Goal: Task Accomplishment & Management: Manage account settings

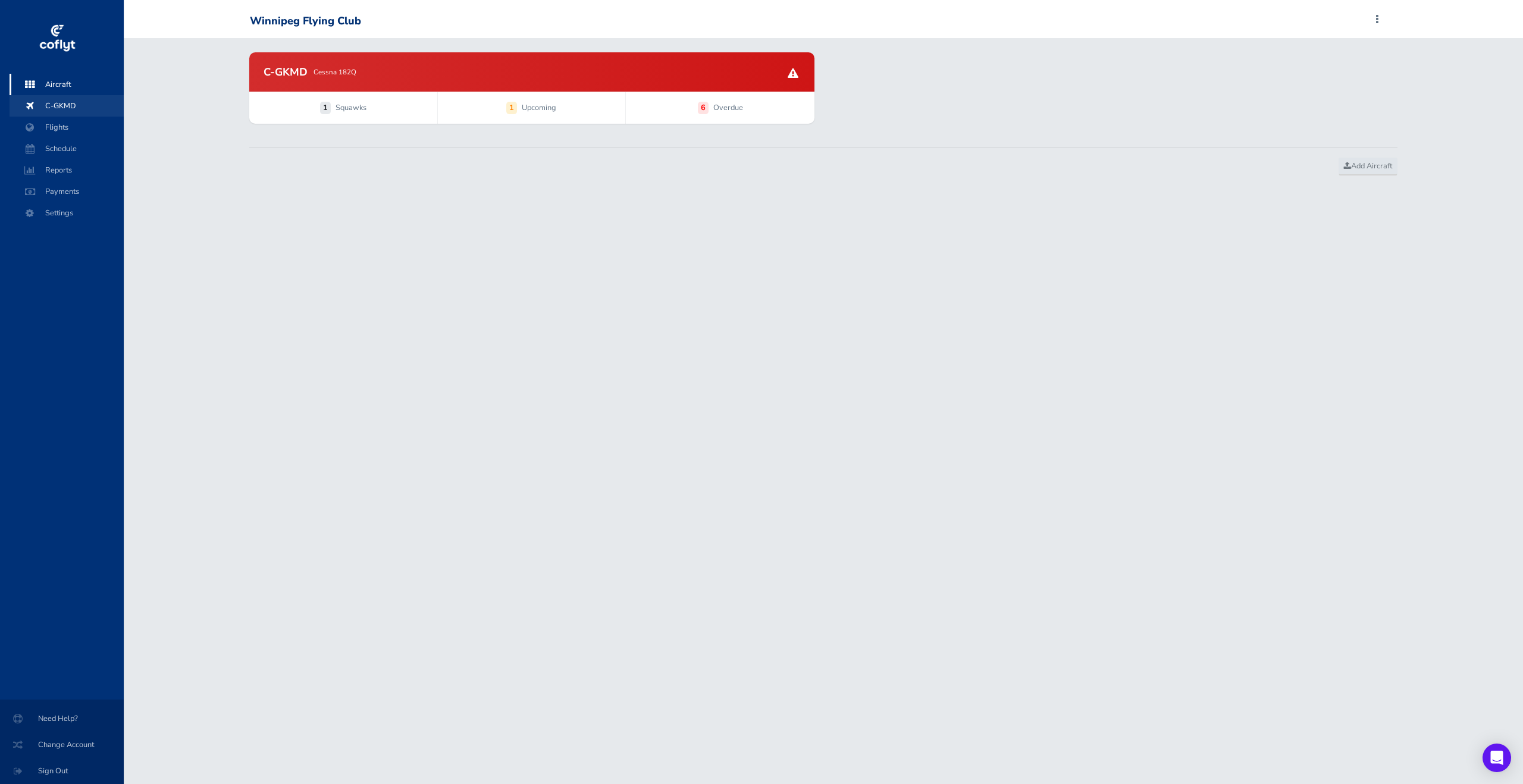
click at [61, 107] on span "C-GKMD" at bounding box center [67, 106] width 91 height 21
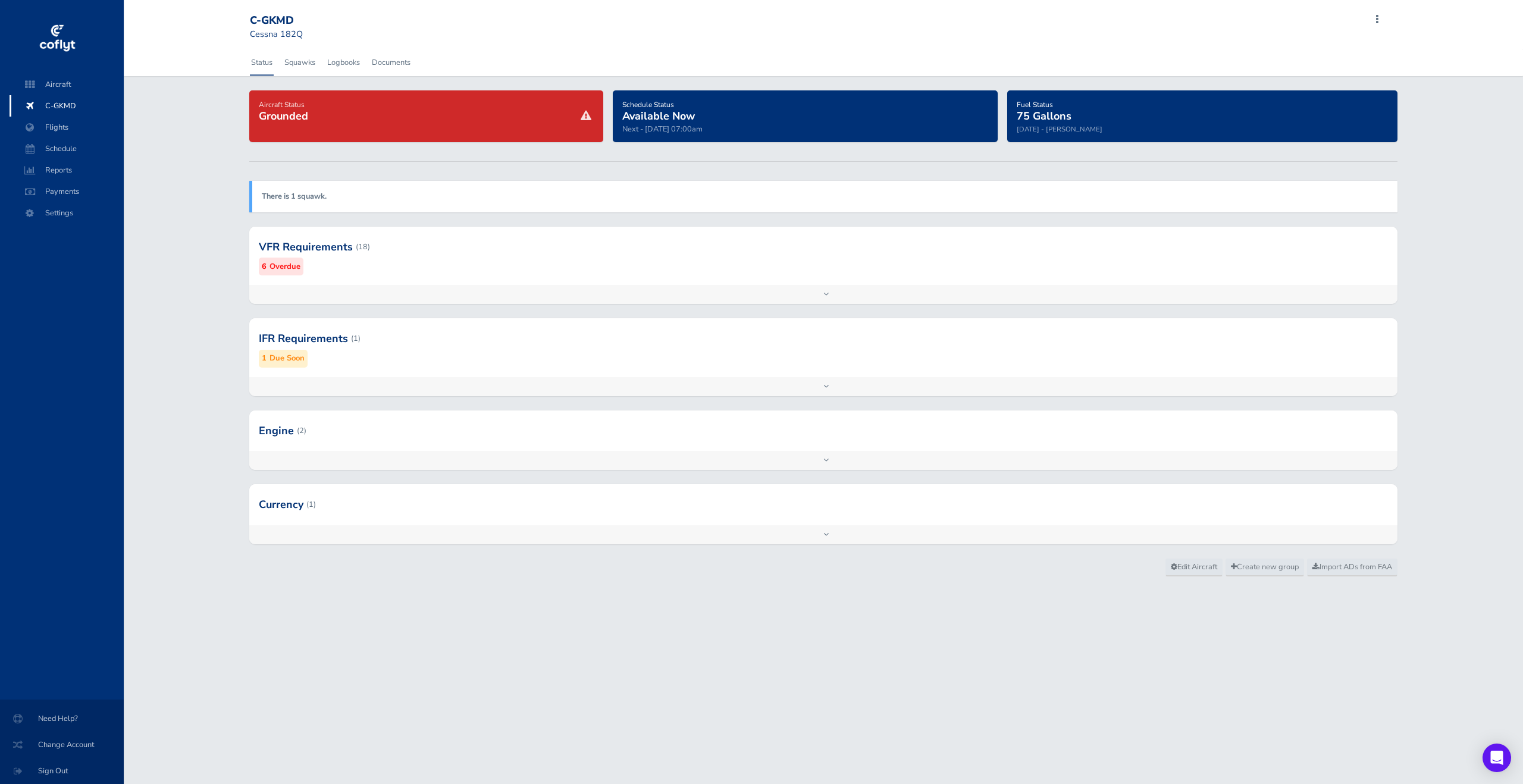
click at [715, 293] on div "Add inspection Edit" at bounding box center [823, 294] width 1148 height 19
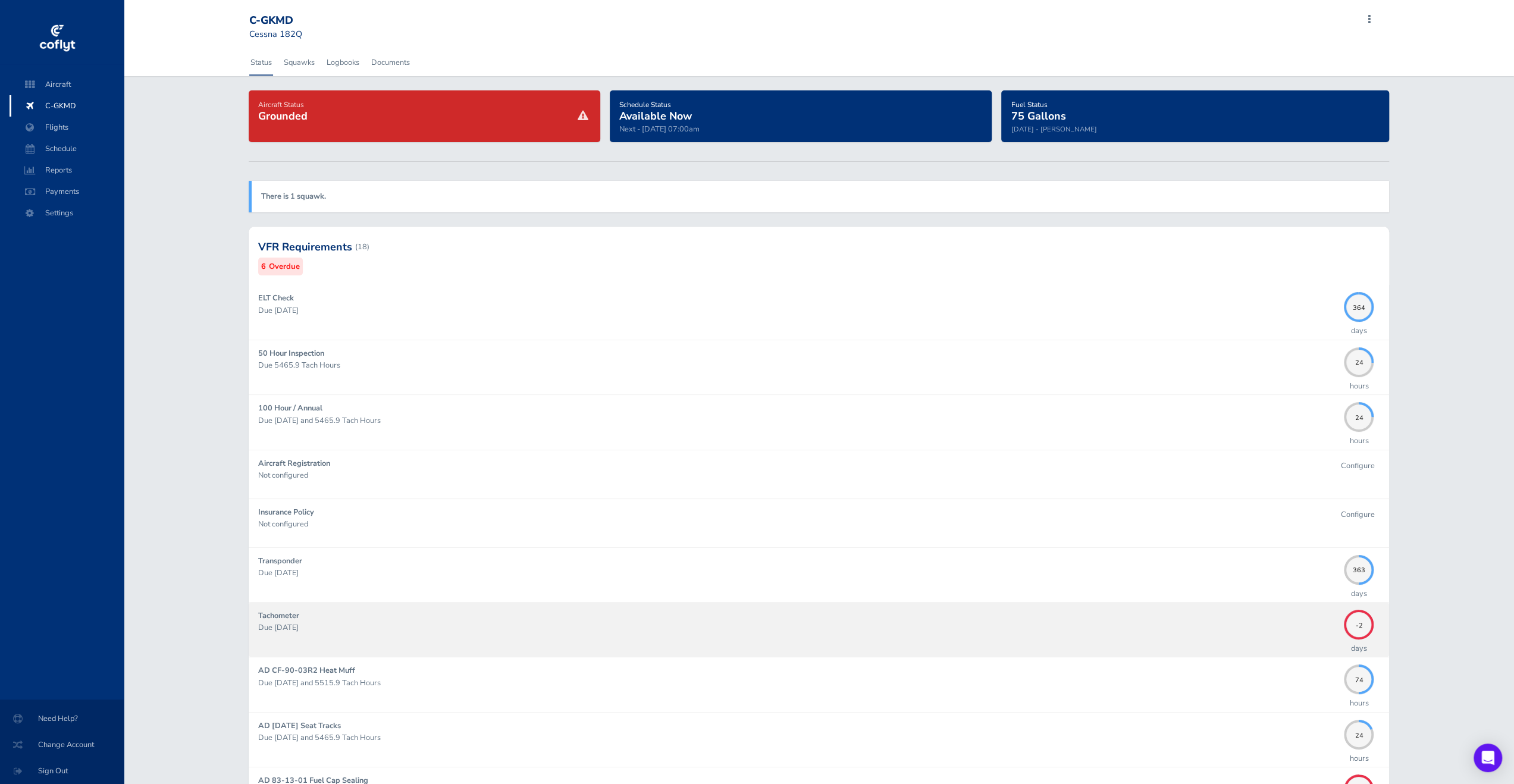
click at [1138, 617] on div "Tachometer Due 08/31/2025" at bounding box center [798, 629] width 1080 height 40
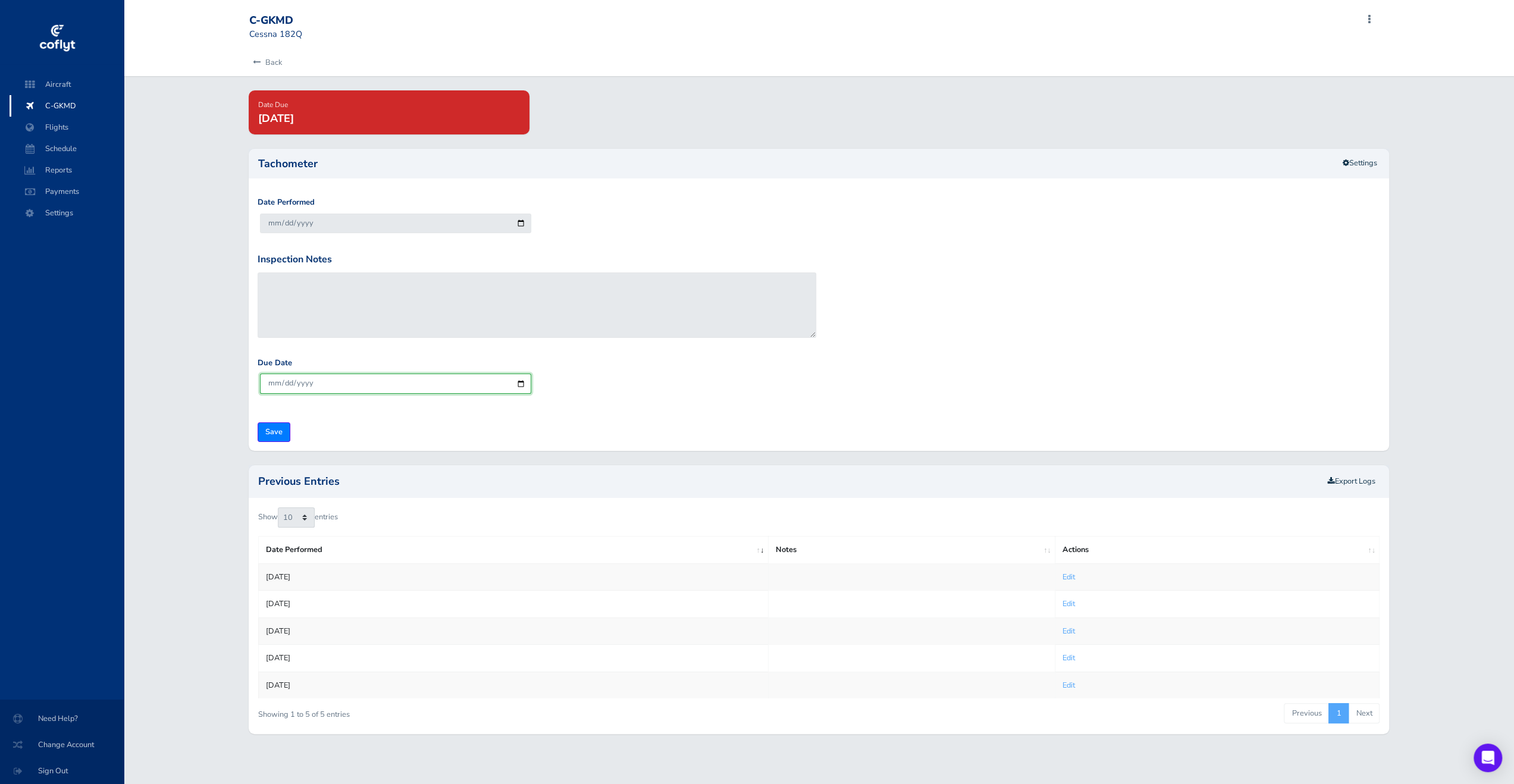
click at [385, 379] on input "[DATE]" at bounding box center [395, 384] width 271 height 20
click at [308, 383] on input "[DATE]" at bounding box center [395, 384] width 271 height 20
type input "[DATE]"
click at [269, 427] on input "Save" at bounding box center [273, 432] width 33 height 20
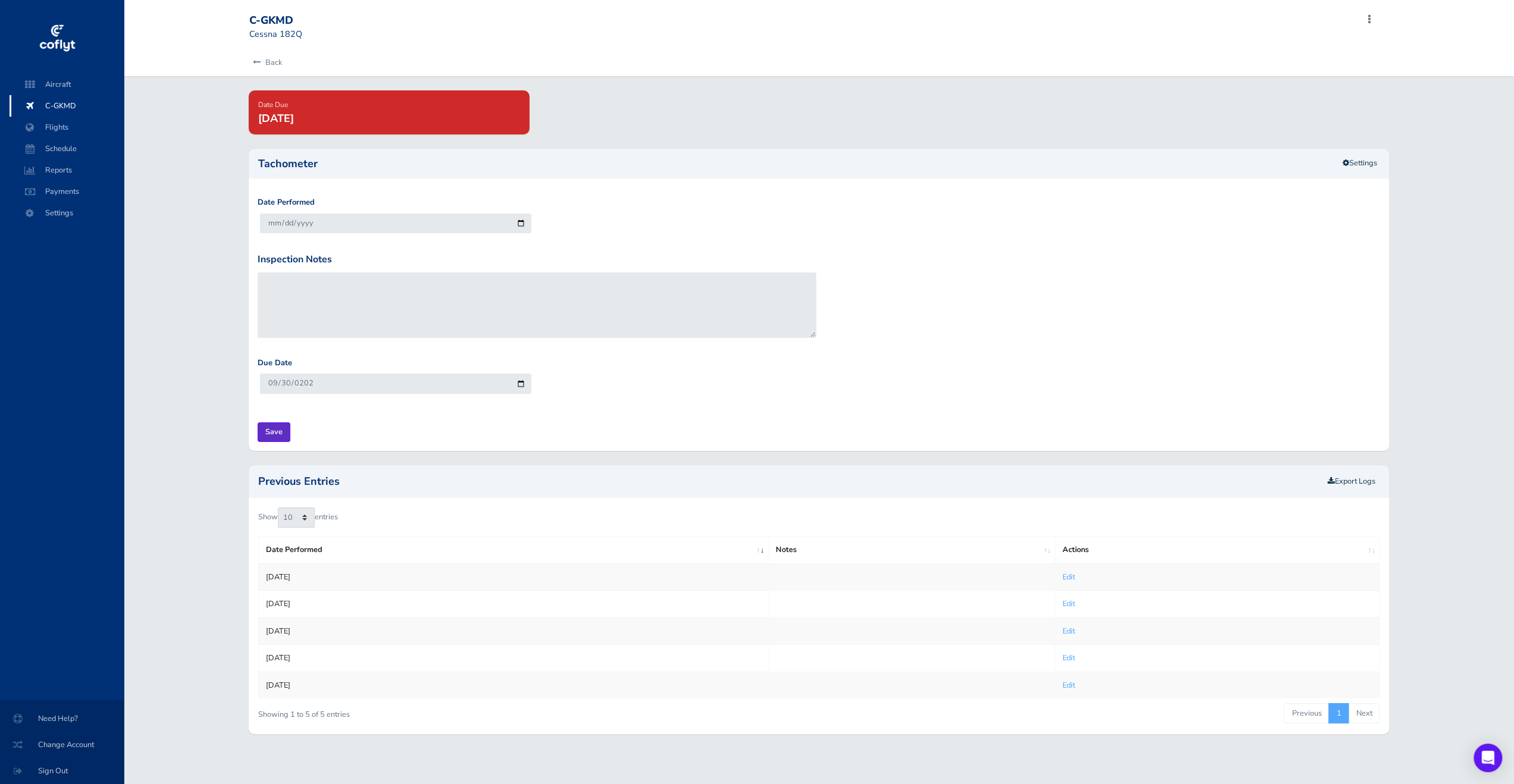
type input "Update Inspection"
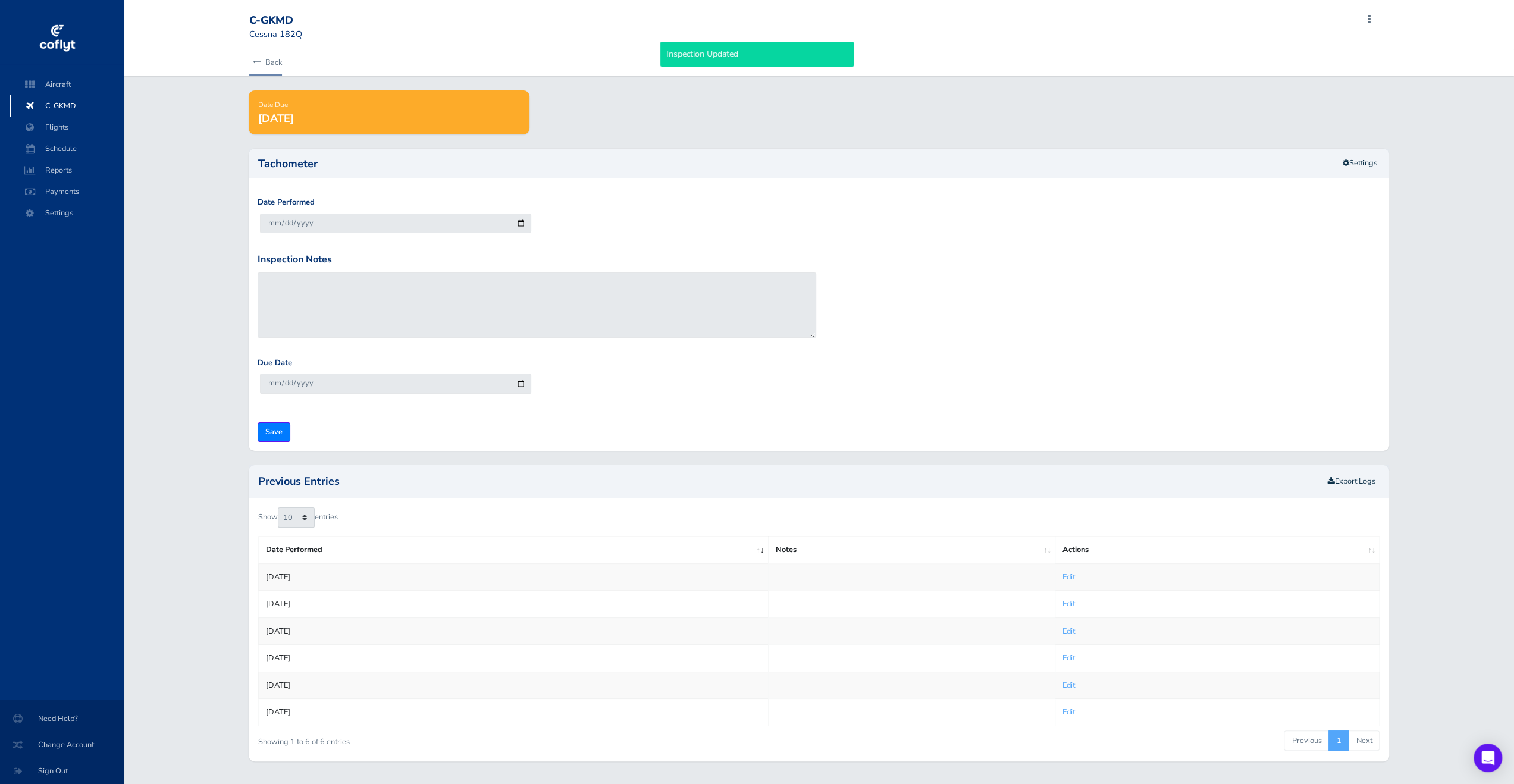
click at [262, 51] on link "Back" at bounding box center [266, 62] width 33 height 26
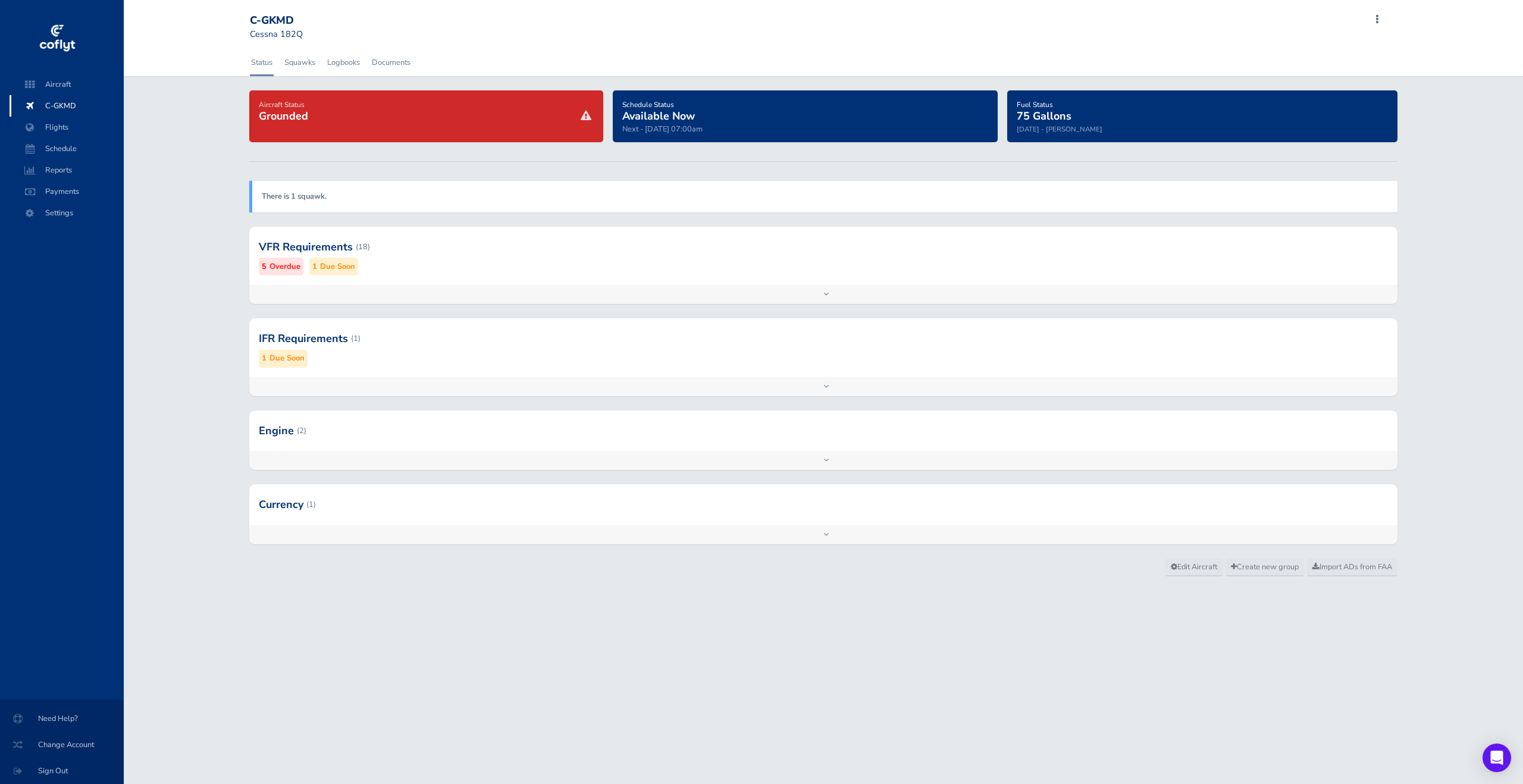
click at [466, 304] on div "VFR Requirements (18) 5 Overdue 1 Due Soon ELT Check Due 09/01/2026 364 days 50…" at bounding box center [823, 272] width 1166 height 91
click at [510, 296] on div "Add inspection Edit" at bounding box center [823, 294] width 1148 height 19
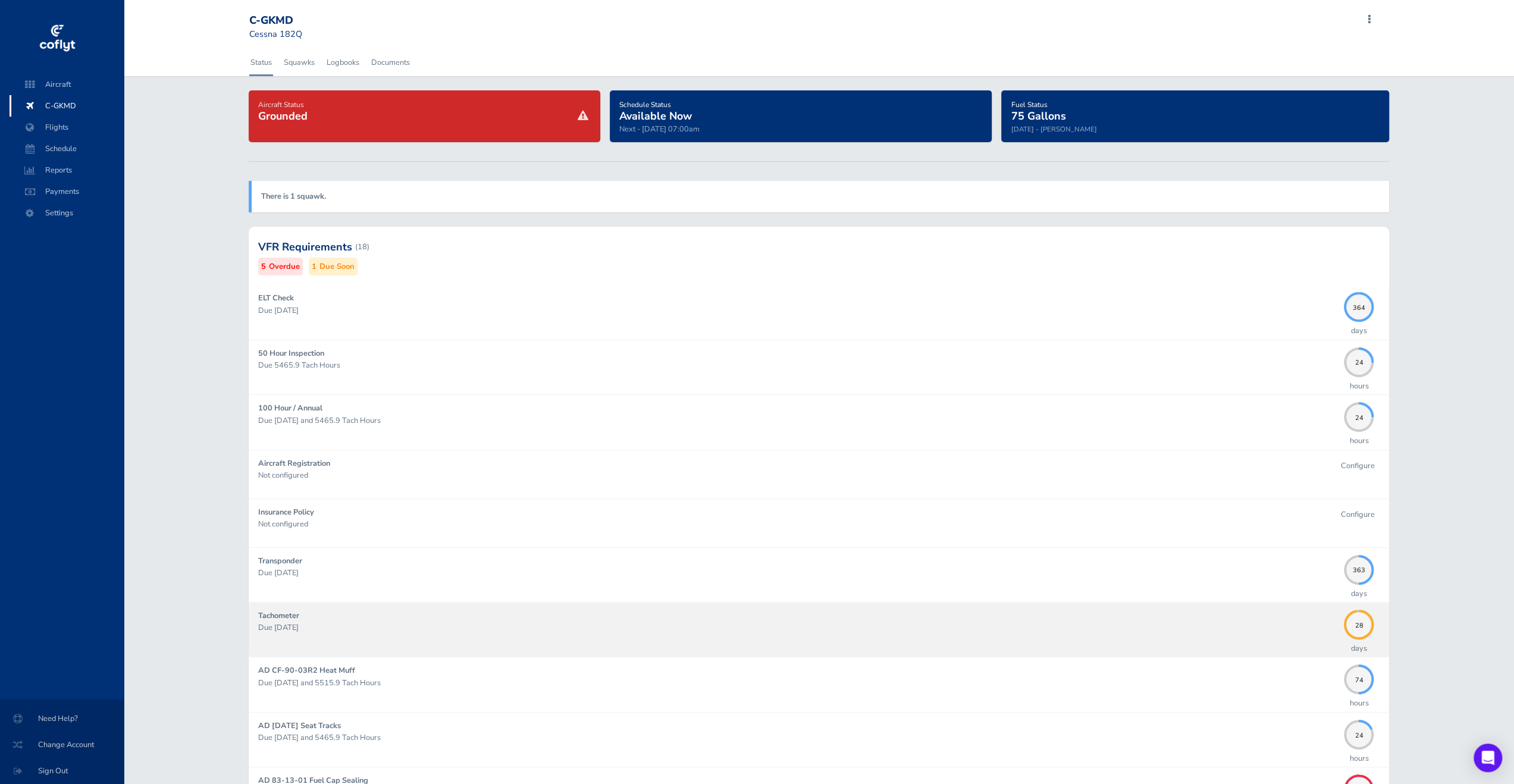
click at [1257, 628] on p "Due 09/30/2025" at bounding box center [798, 627] width 1080 height 12
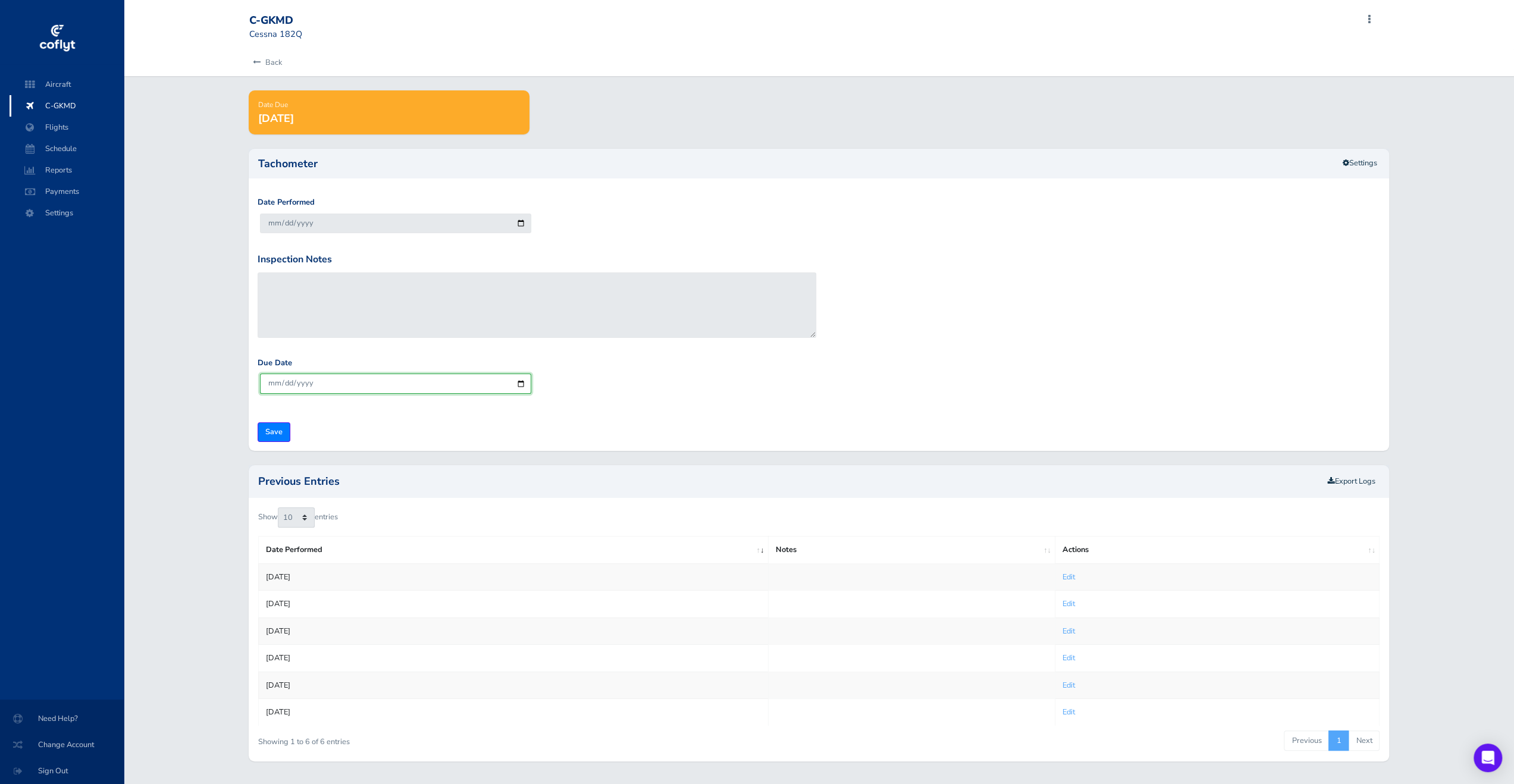
click at [321, 383] on input "[DATE]" at bounding box center [395, 384] width 271 height 20
click at [330, 386] on input "[DATE]" at bounding box center [395, 384] width 271 height 20
drag, startPoint x: 299, startPoint y: 377, endPoint x: 305, endPoint y: 398, distance: 21.8
click at [302, 379] on input "[DATE]" at bounding box center [395, 384] width 271 height 20
type input "[DATE]"
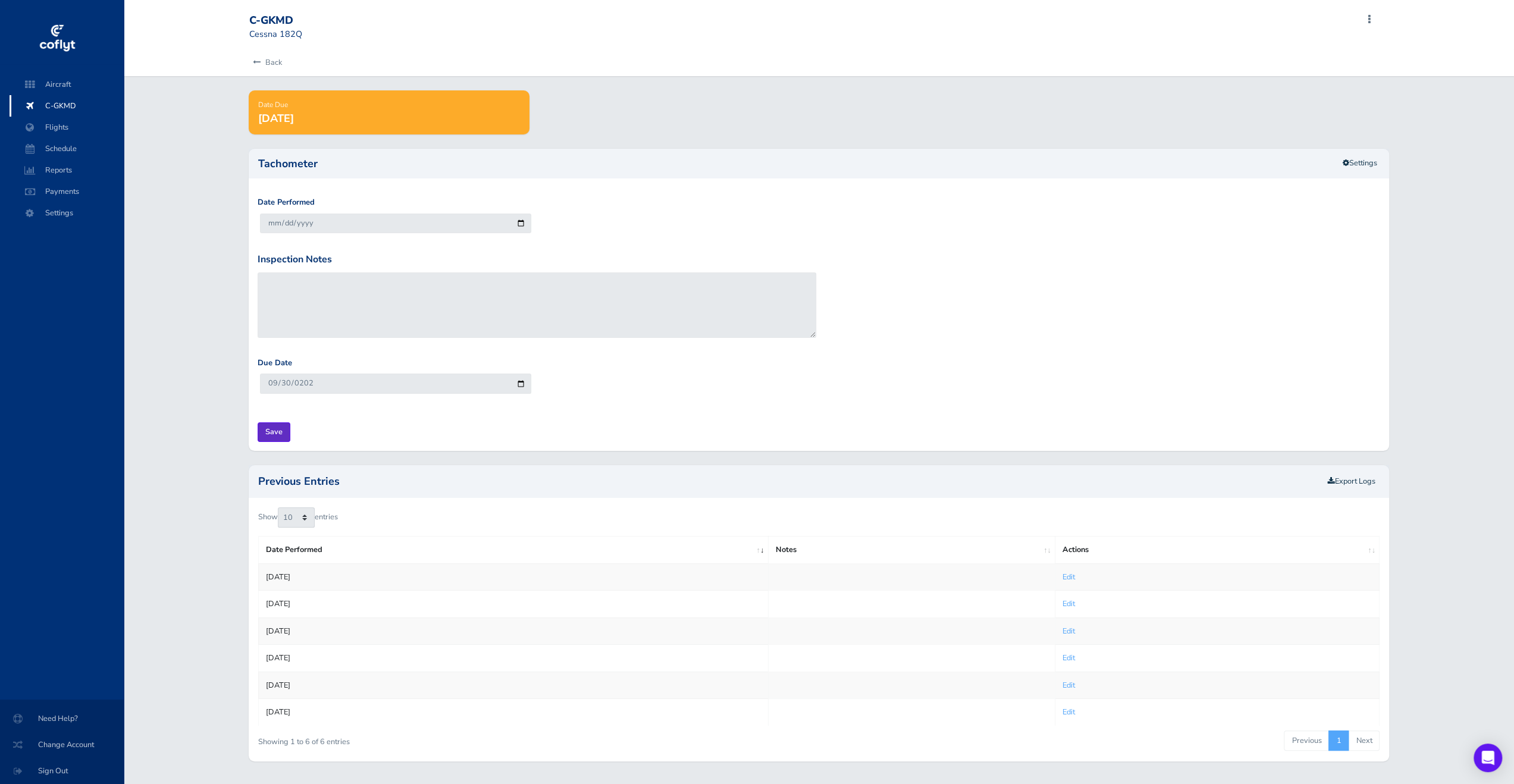
click at [268, 430] on input "Save" at bounding box center [273, 432] width 33 height 20
type input "Update Inspection"
click at [255, 67] on link "Back" at bounding box center [266, 62] width 33 height 26
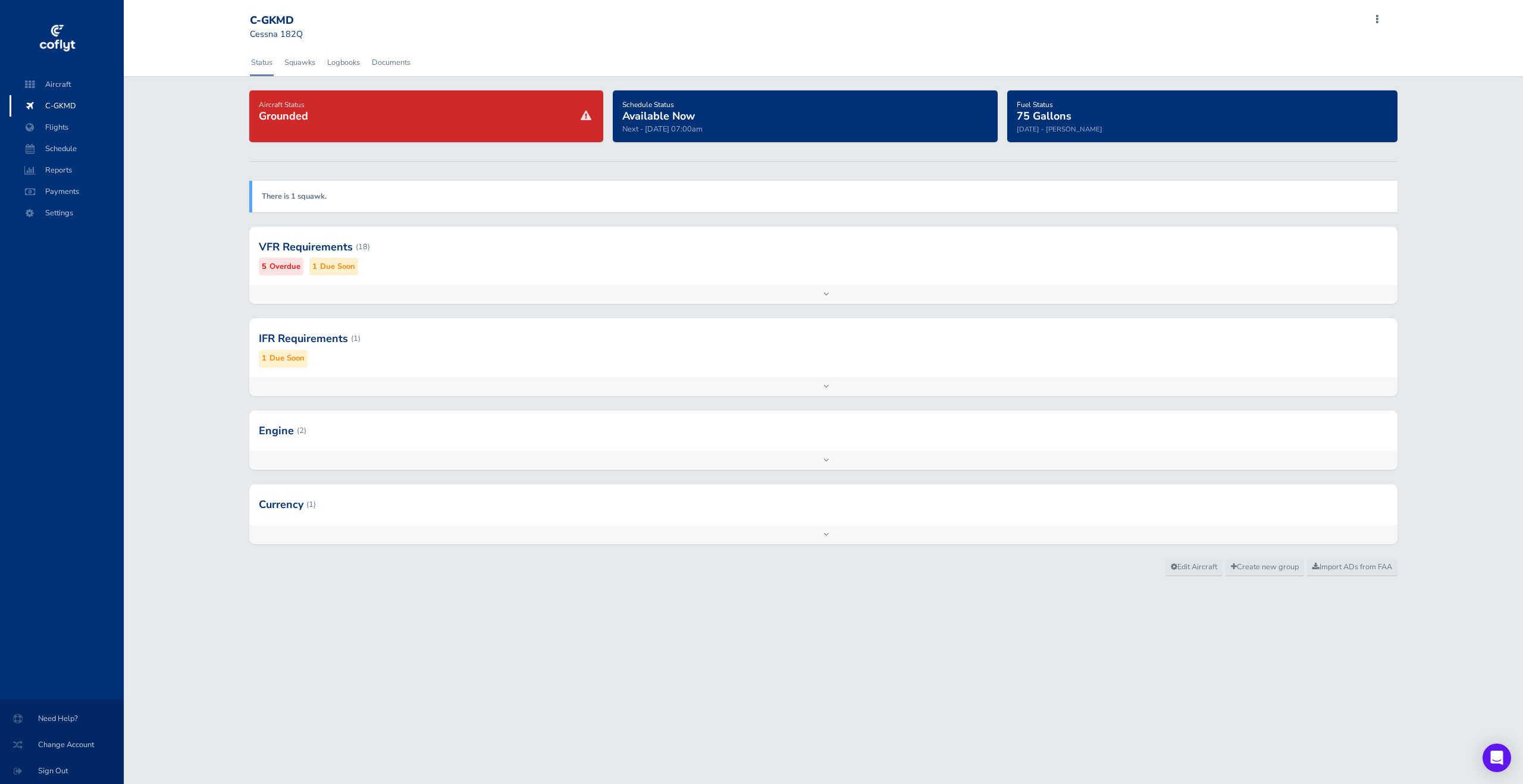
click at [472, 289] on div "Add inspection Edit" at bounding box center [823, 294] width 1148 height 19
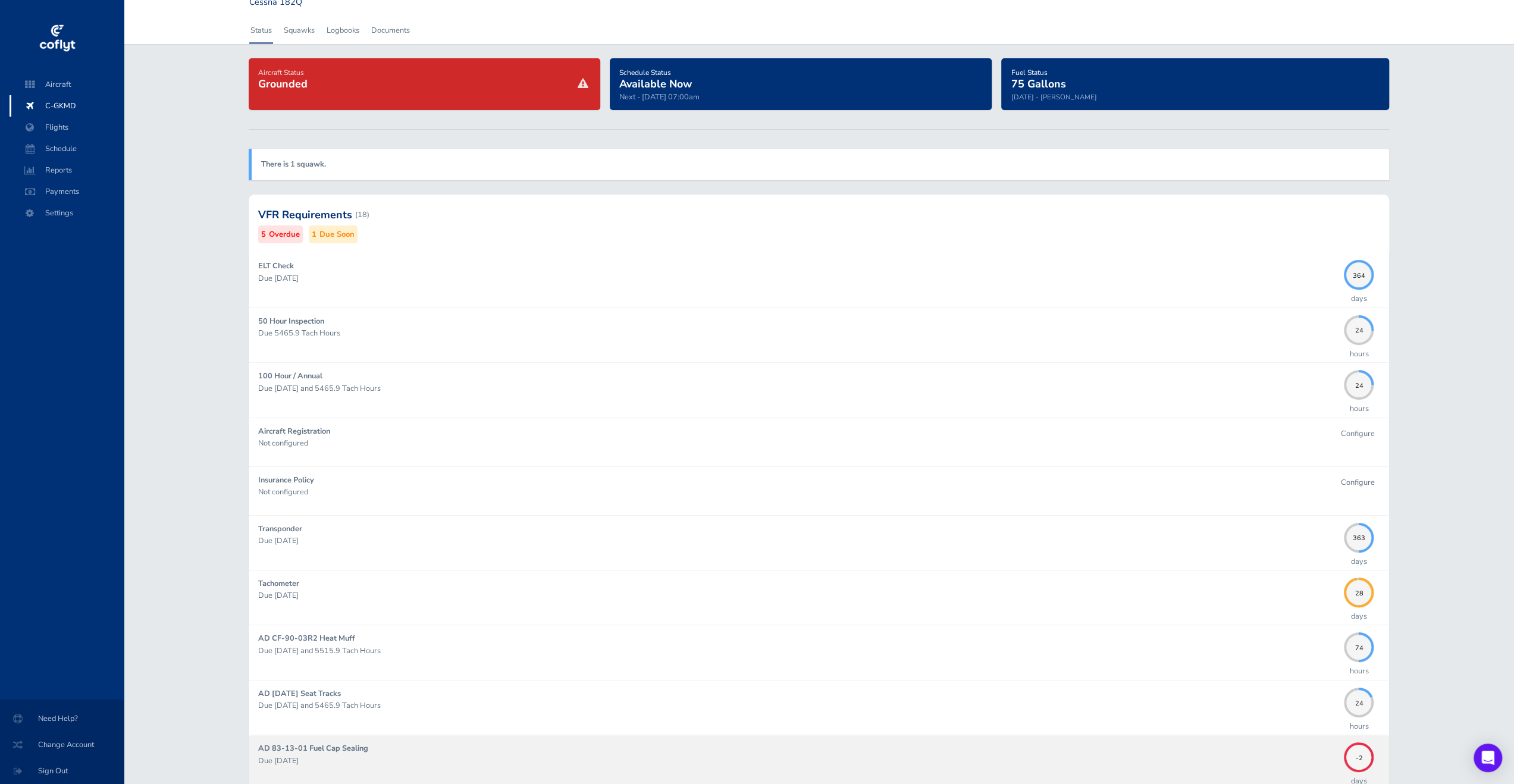
scroll to position [119, 0]
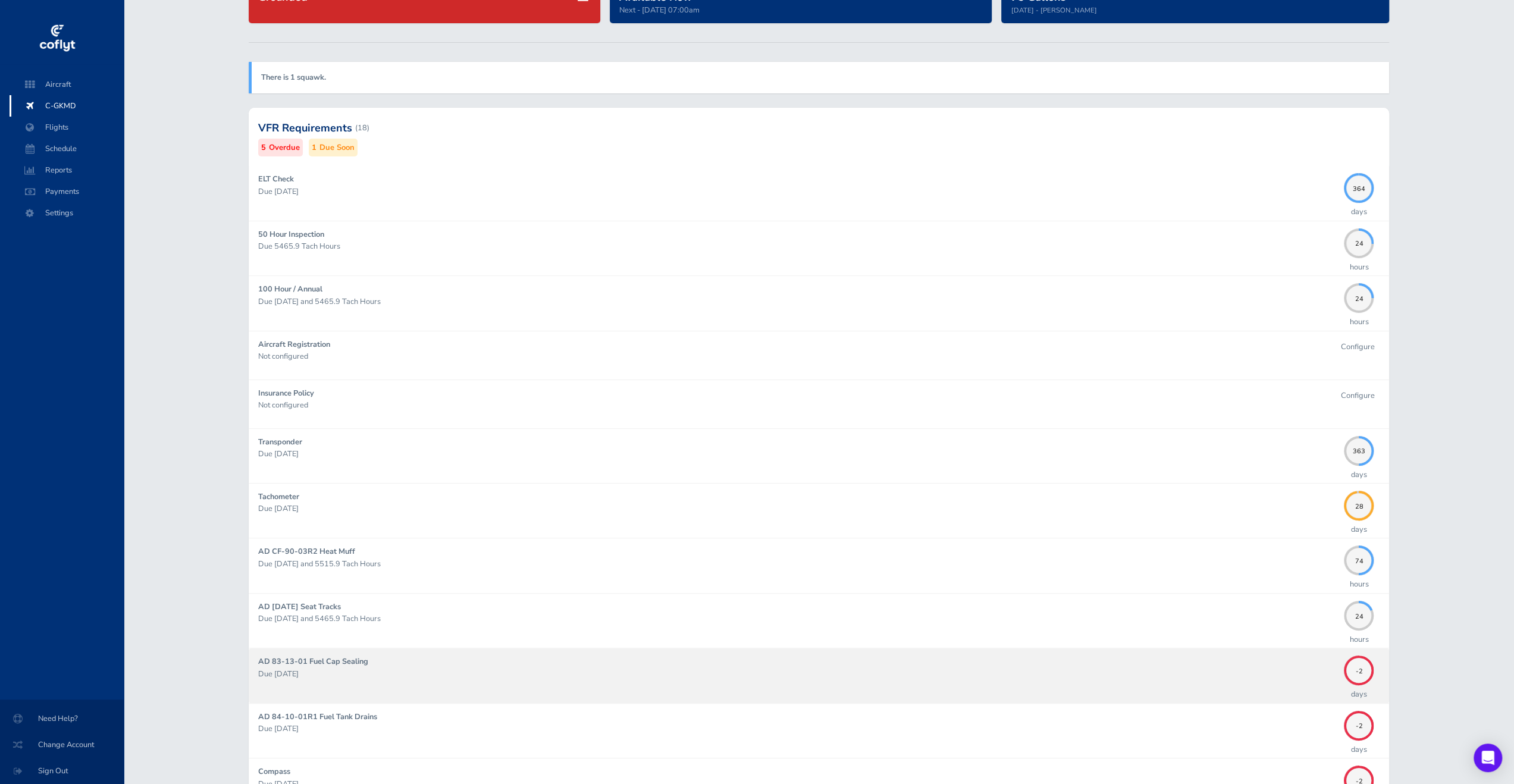
click at [1248, 661] on div "AD 83-13-01 Fuel Cap Sealing Due [DATE]" at bounding box center [798, 675] width 1080 height 40
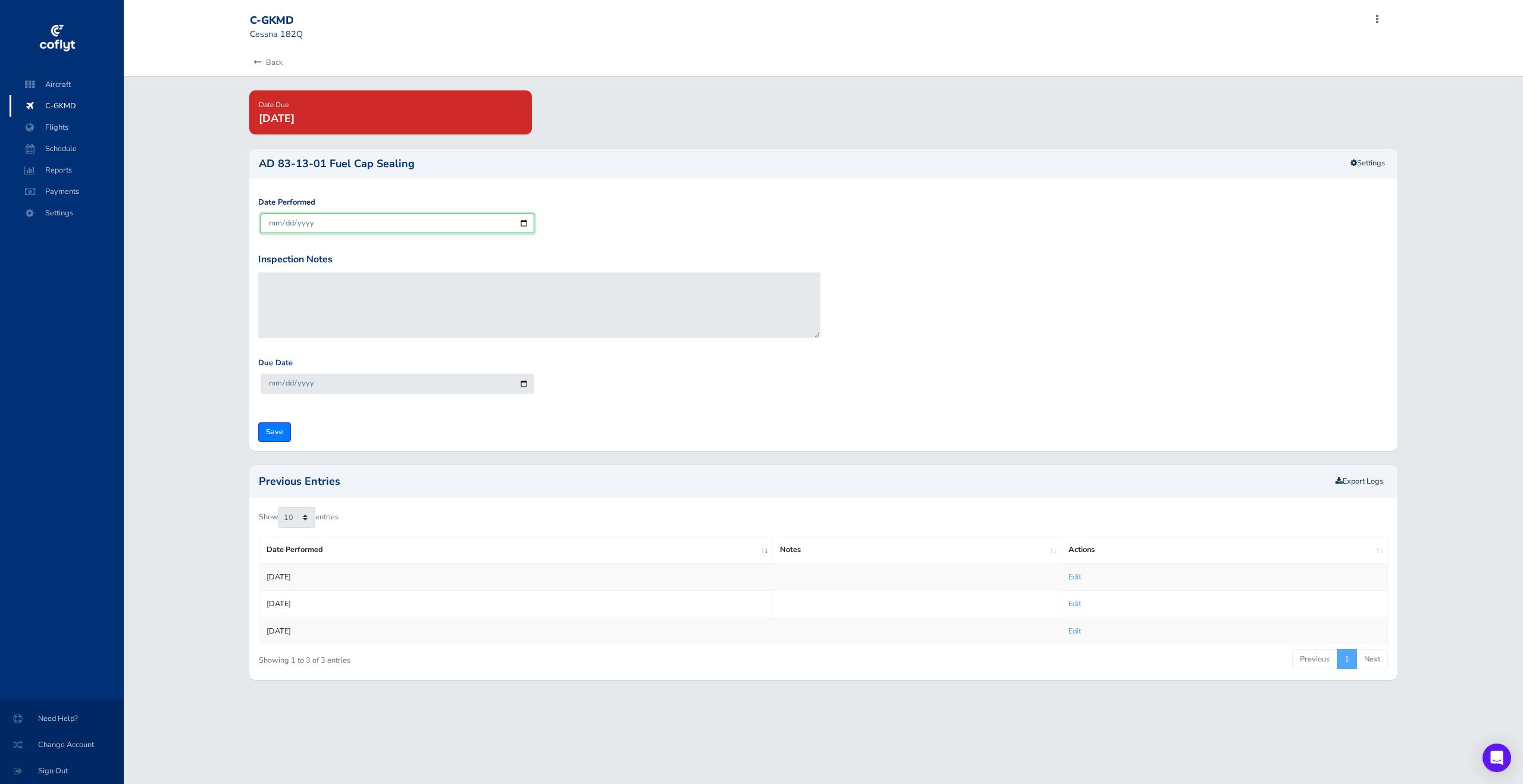
drag, startPoint x: 353, startPoint y: 220, endPoint x: 326, endPoint y: 226, distance: 27.7
click at [330, 226] on input "[DATE]" at bounding box center [397, 223] width 274 height 20
click at [332, 405] on div "Due Date 2026-09-30" at bounding box center [822, 384] width 1136 height 56
click at [359, 389] on input "[DATE]" at bounding box center [397, 384] width 274 height 20
click at [369, 384] on input "[DATE]" at bounding box center [397, 384] width 274 height 20
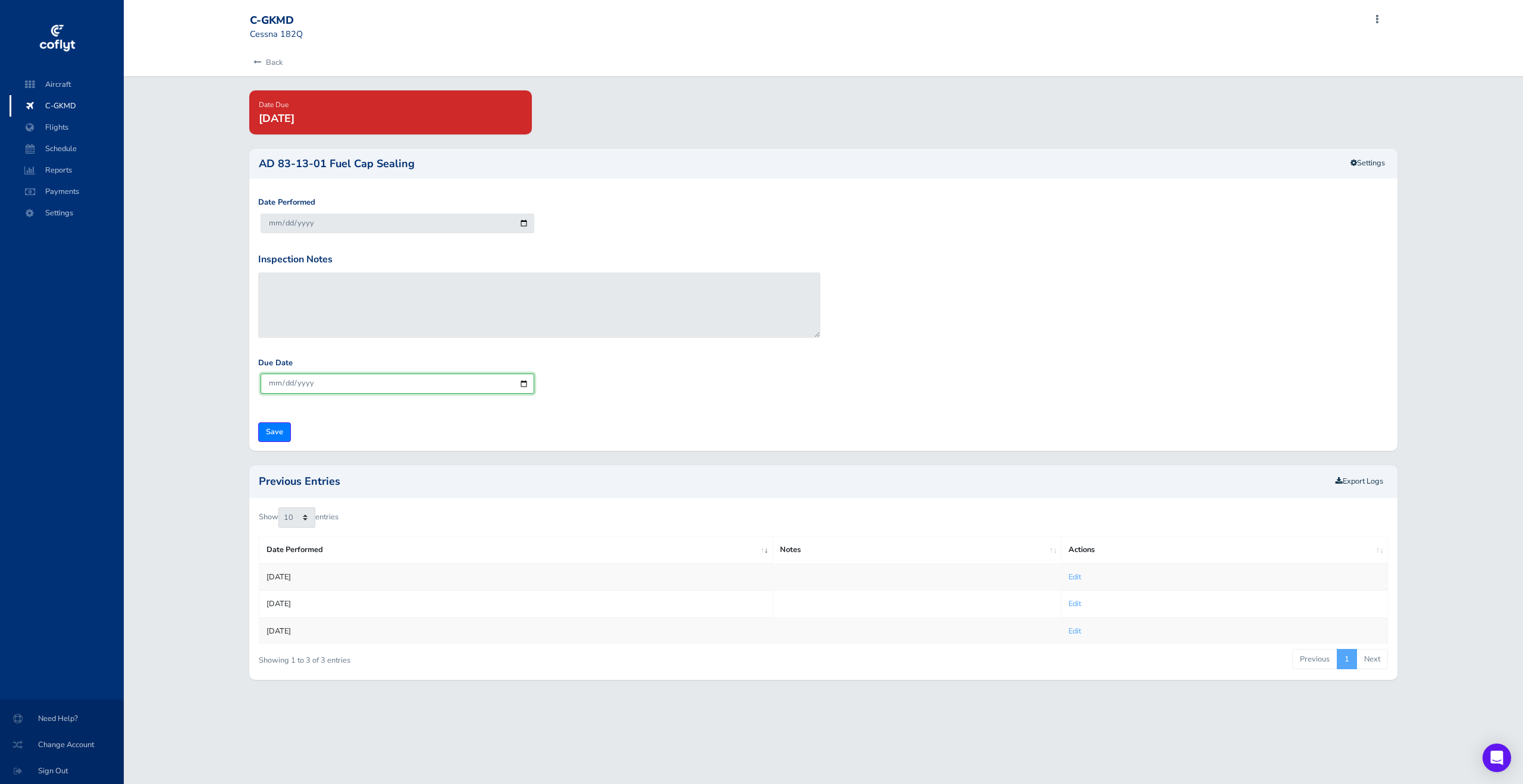
click at [309, 385] on input "[DATE]" at bounding box center [397, 384] width 274 height 20
type input "[DATE]"
click at [271, 432] on input "Save" at bounding box center [274, 432] width 33 height 20
type input "Update Inspection"
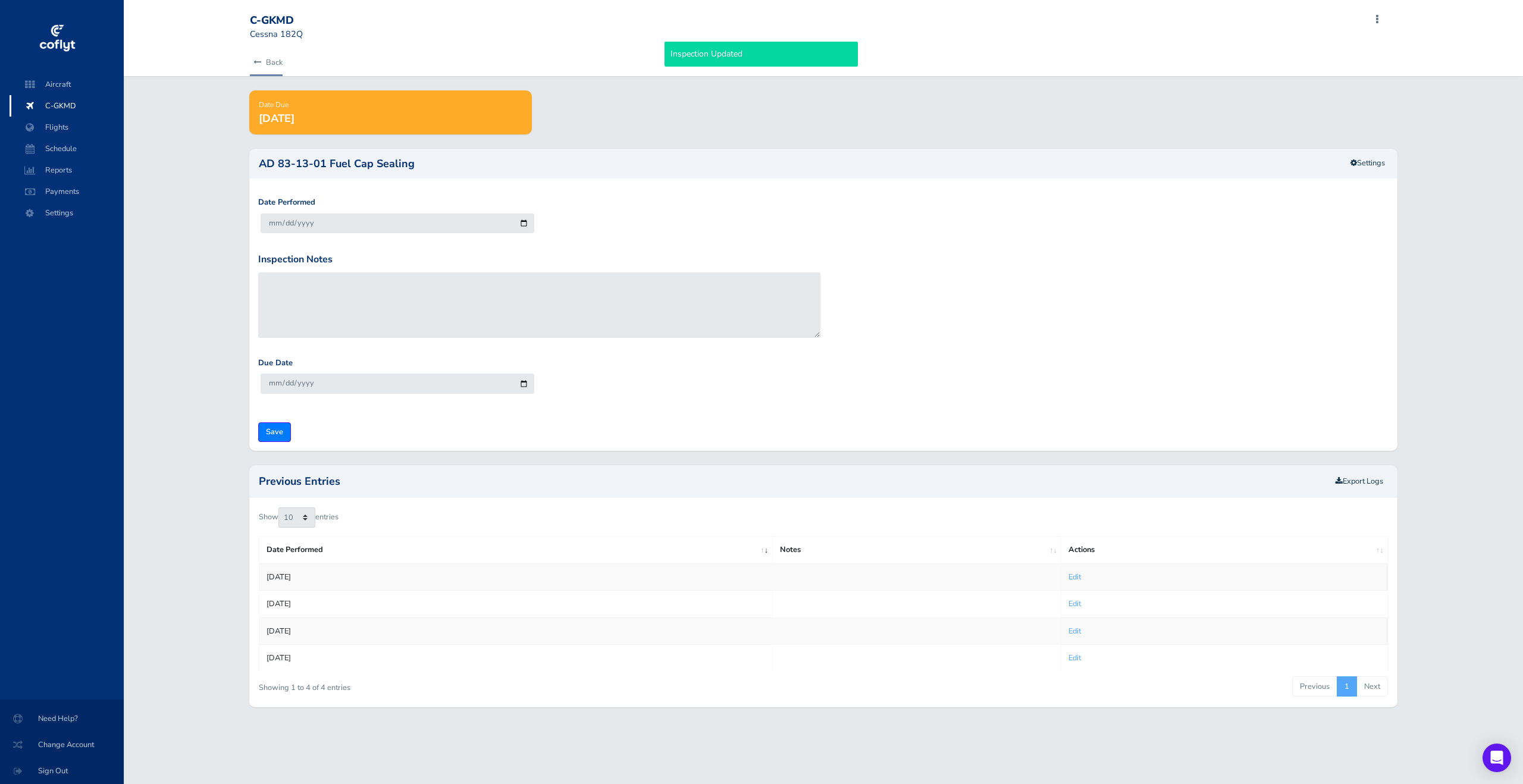
click at [267, 59] on link "Back" at bounding box center [266, 62] width 33 height 26
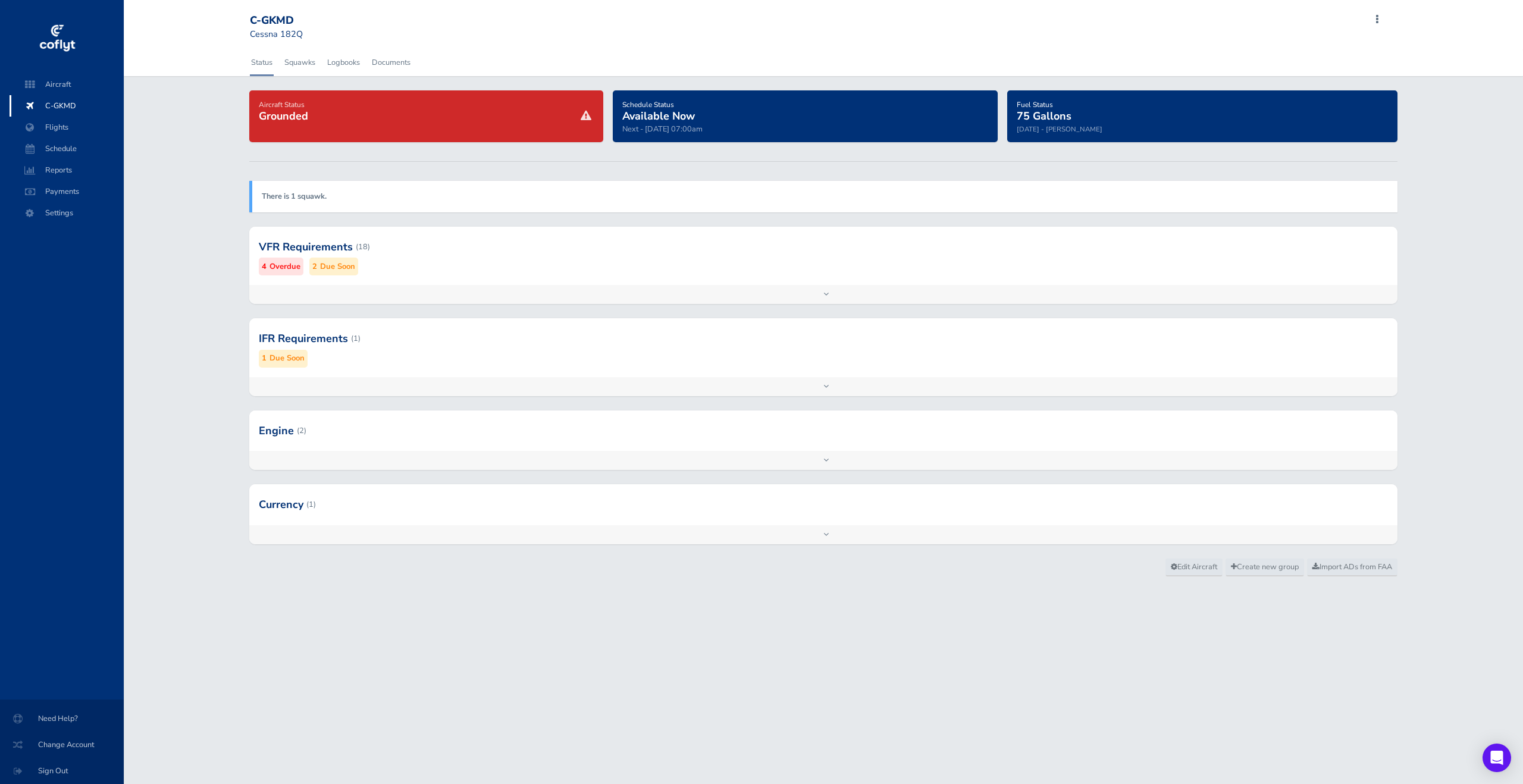
click at [669, 293] on div "Add inspection Edit" at bounding box center [823, 294] width 1148 height 19
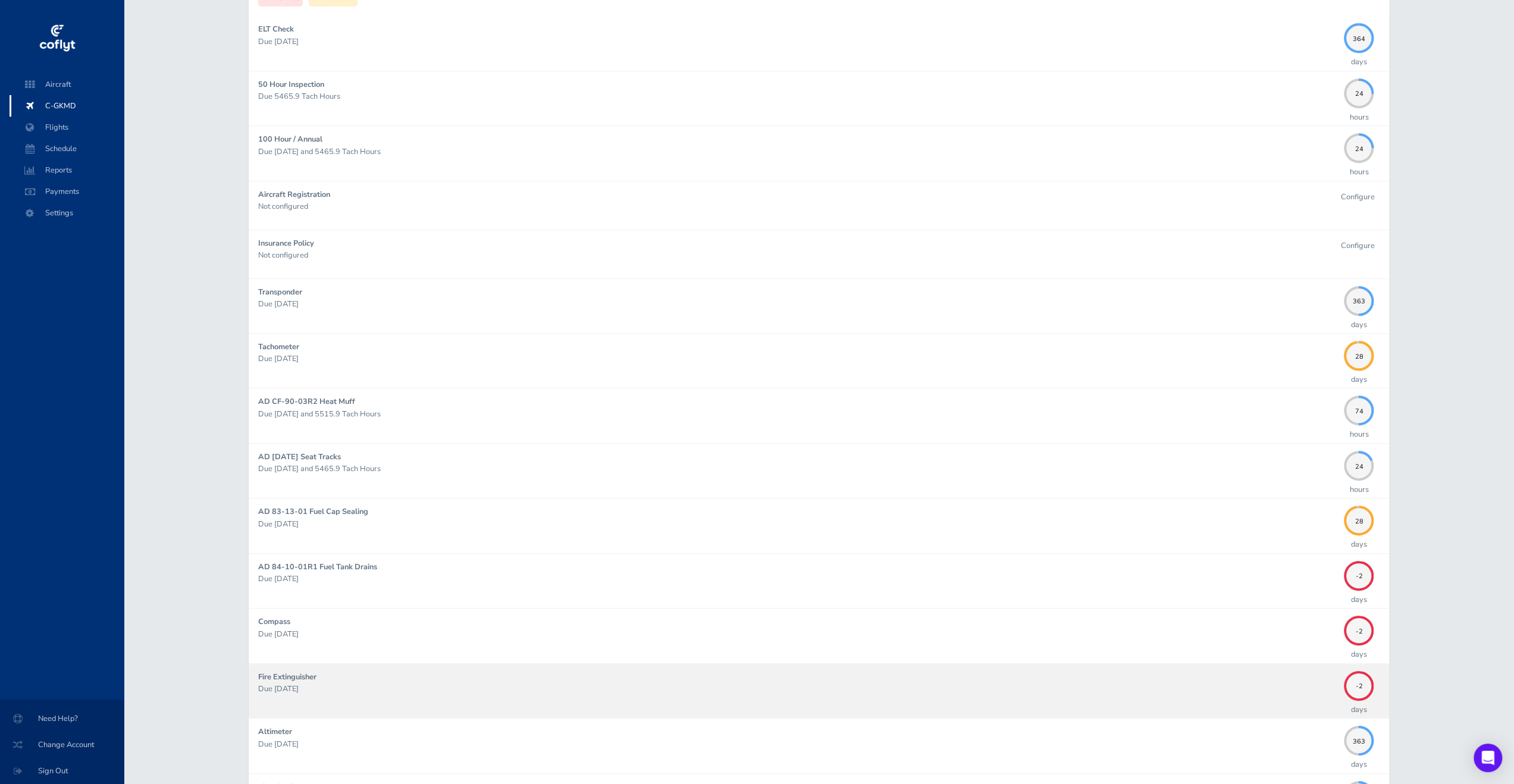
scroll to position [357, 0]
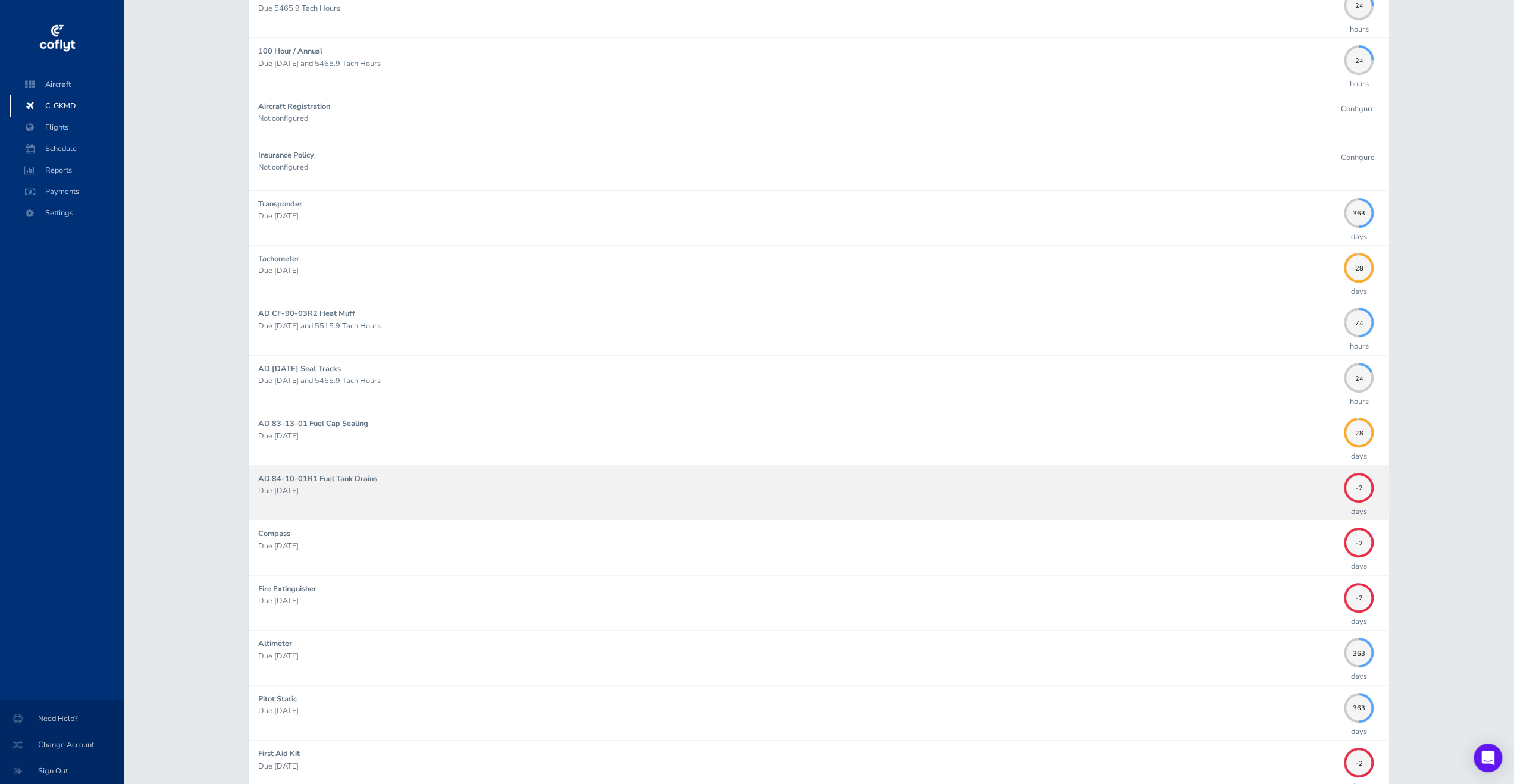
click at [1233, 475] on div "AD 84-10-01R1 Fuel Tank Drains Due 08/31/2025" at bounding box center [798, 492] width 1080 height 40
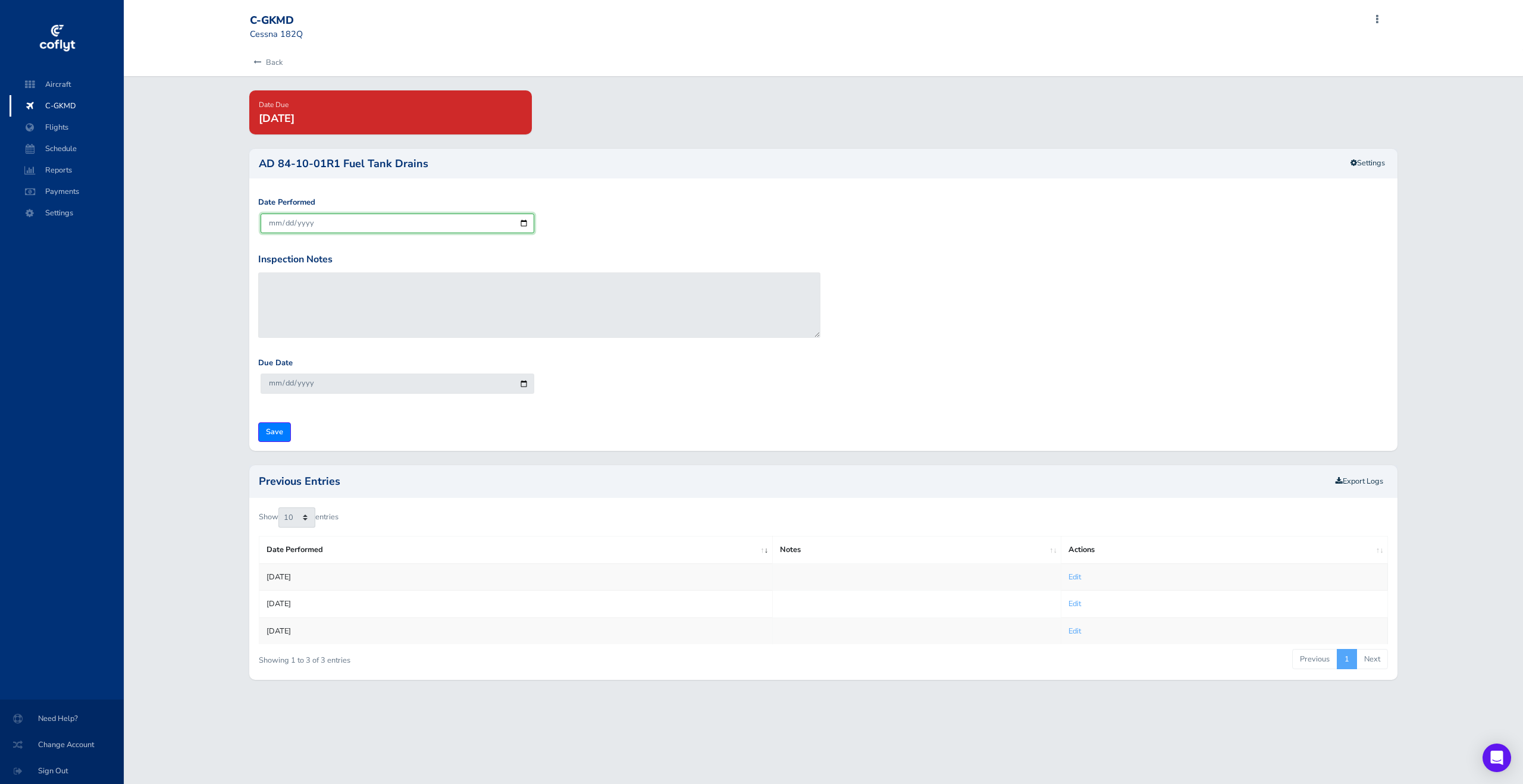
drag, startPoint x: 367, startPoint y: 225, endPoint x: 353, endPoint y: 236, distance: 17.8
click at [363, 226] on input "[DATE]" at bounding box center [397, 223] width 274 height 20
click at [346, 392] on div "Due Date 2026-09-30" at bounding box center [397, 380] width 284 height 46
click at [353, 384] on input "[DATE]" at bounding box center [397, 384] width 274 height 20
drag, startPoint x: 298, startPoint y: 383, endPoint x: 287, endPoint y: 377, distance: 12.5
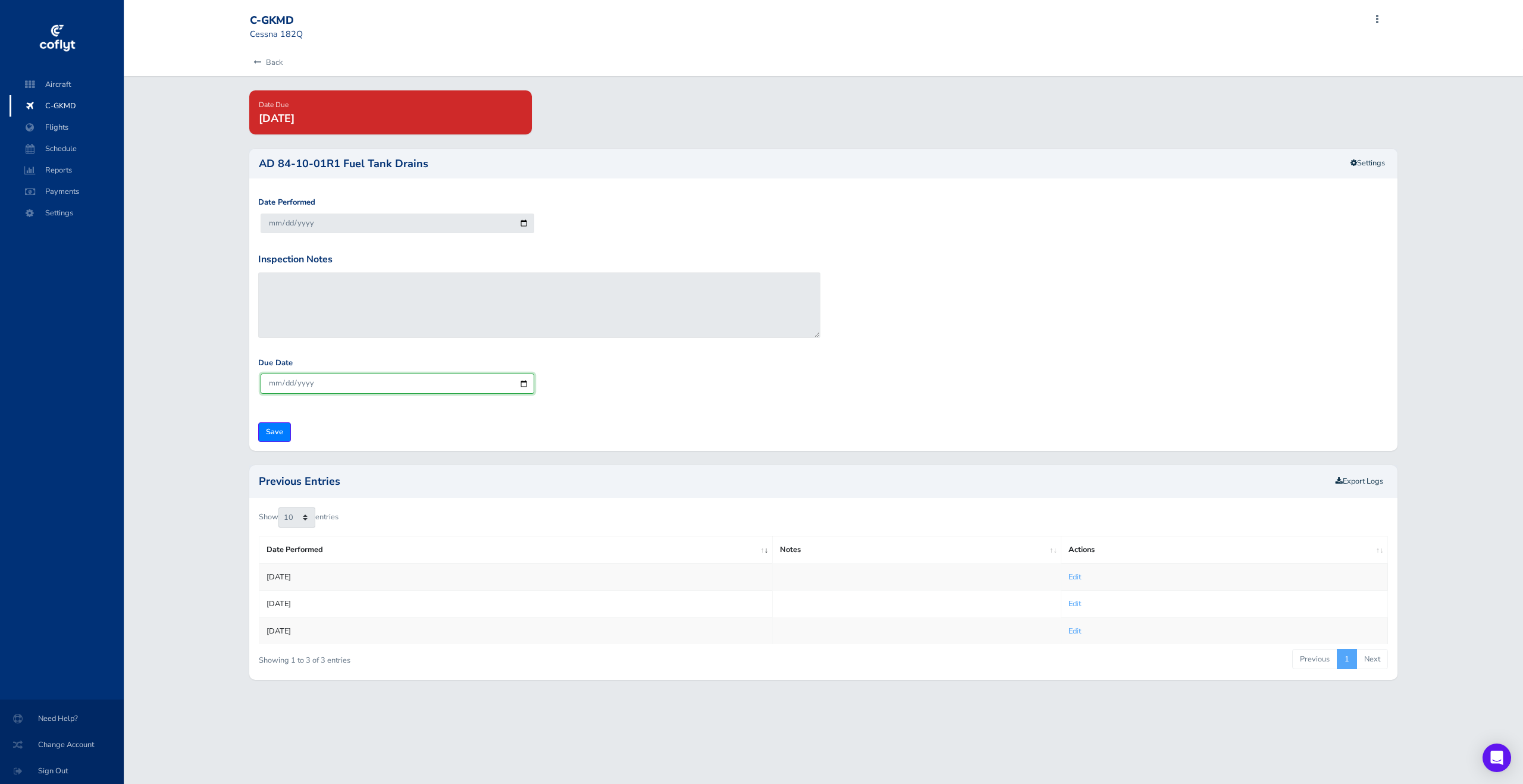
click at [299, 383] on input "[DATE]" at bounding box center [397, 384] width 274 height 20
type input "22025-09-30"
type input "[DATE]"
drag, startPoint x: 269, startPoint y: 433, endPoint x: 303, endPoint y: 321, distance: 117.0
click at [269, 433] on input "Save" at bounding box center [274, 432] width 33 height 20
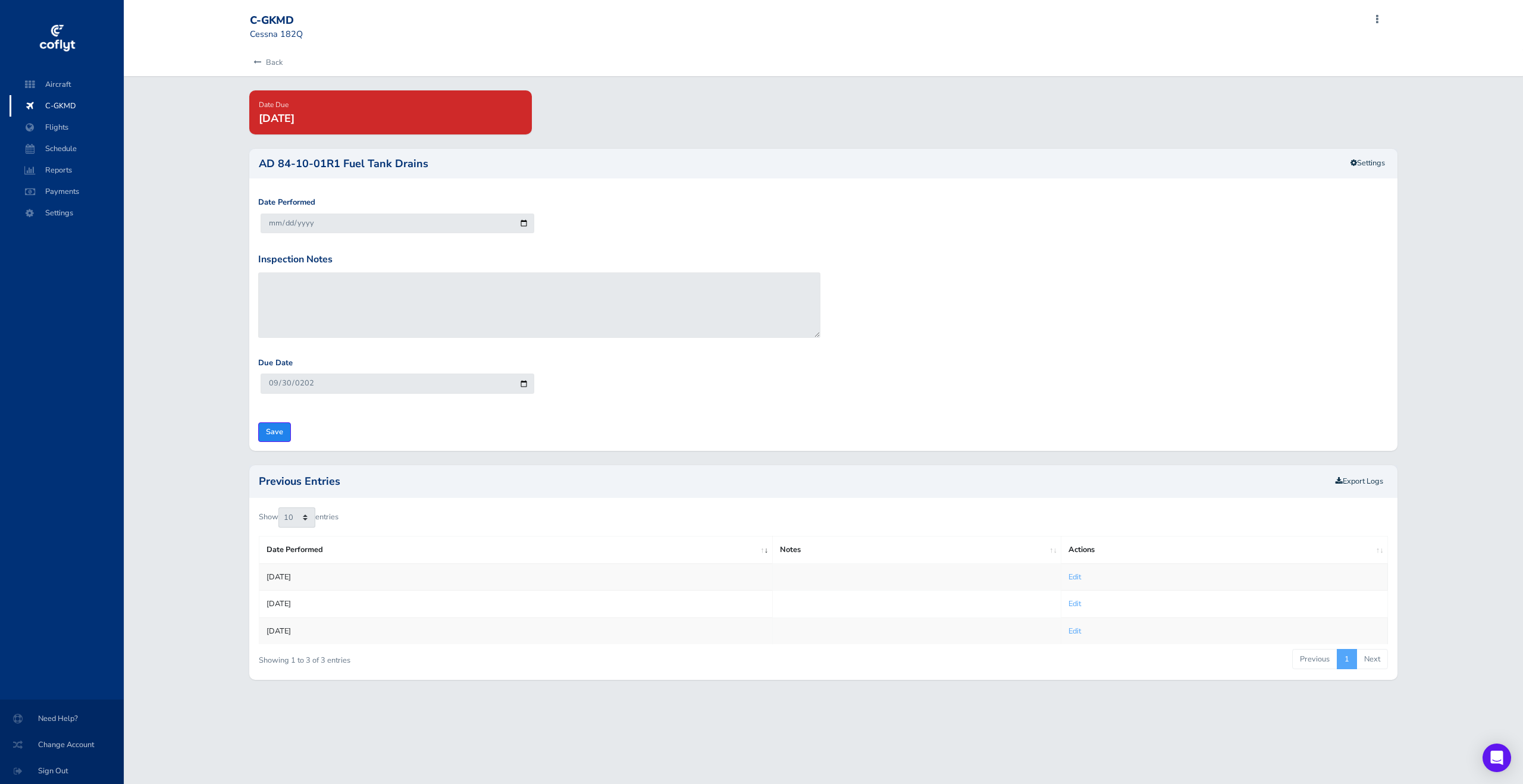
type input "Update Inspection"
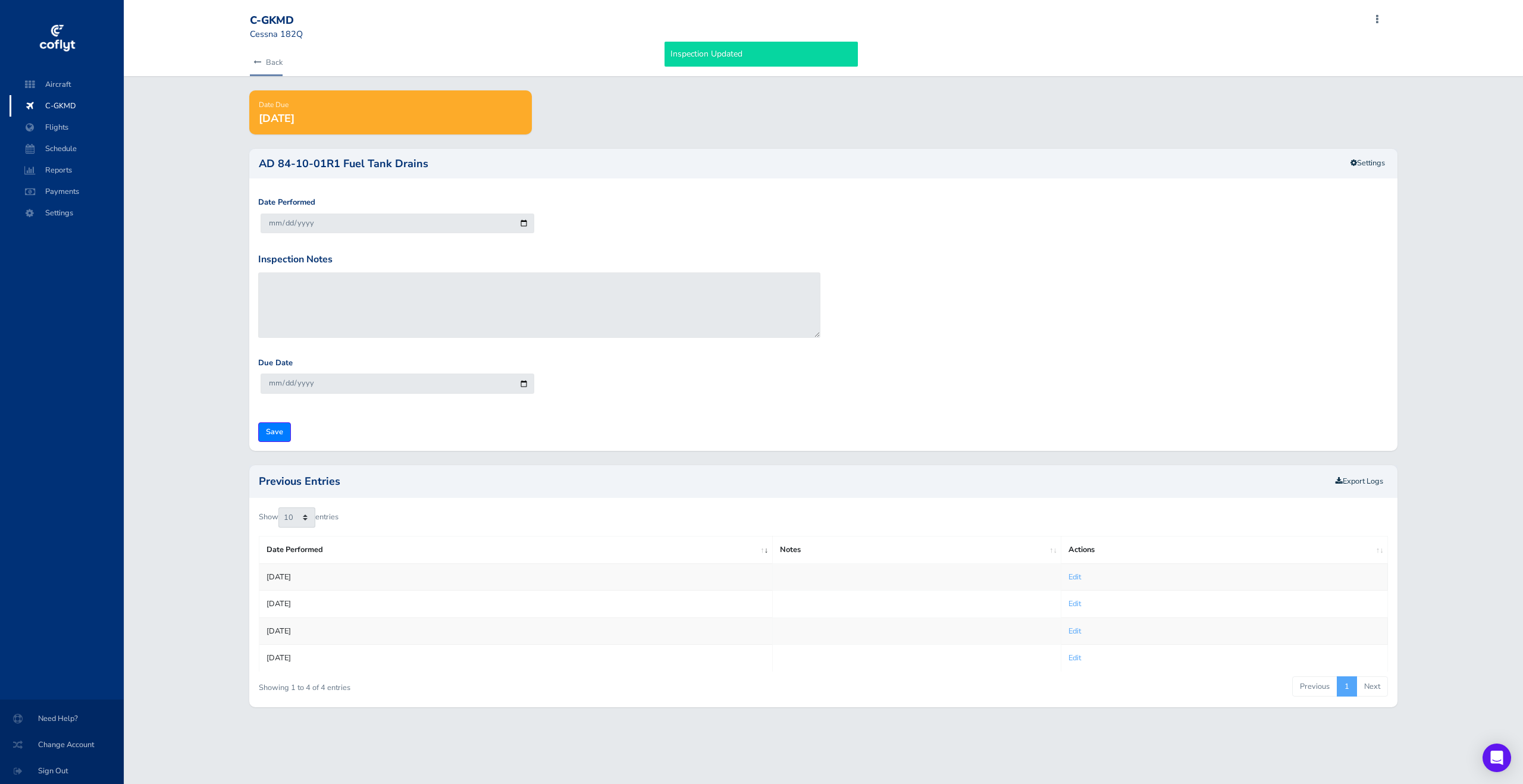
click at [266, 61] on link "Back" at bounding box center [266, 62] width 33 height 26
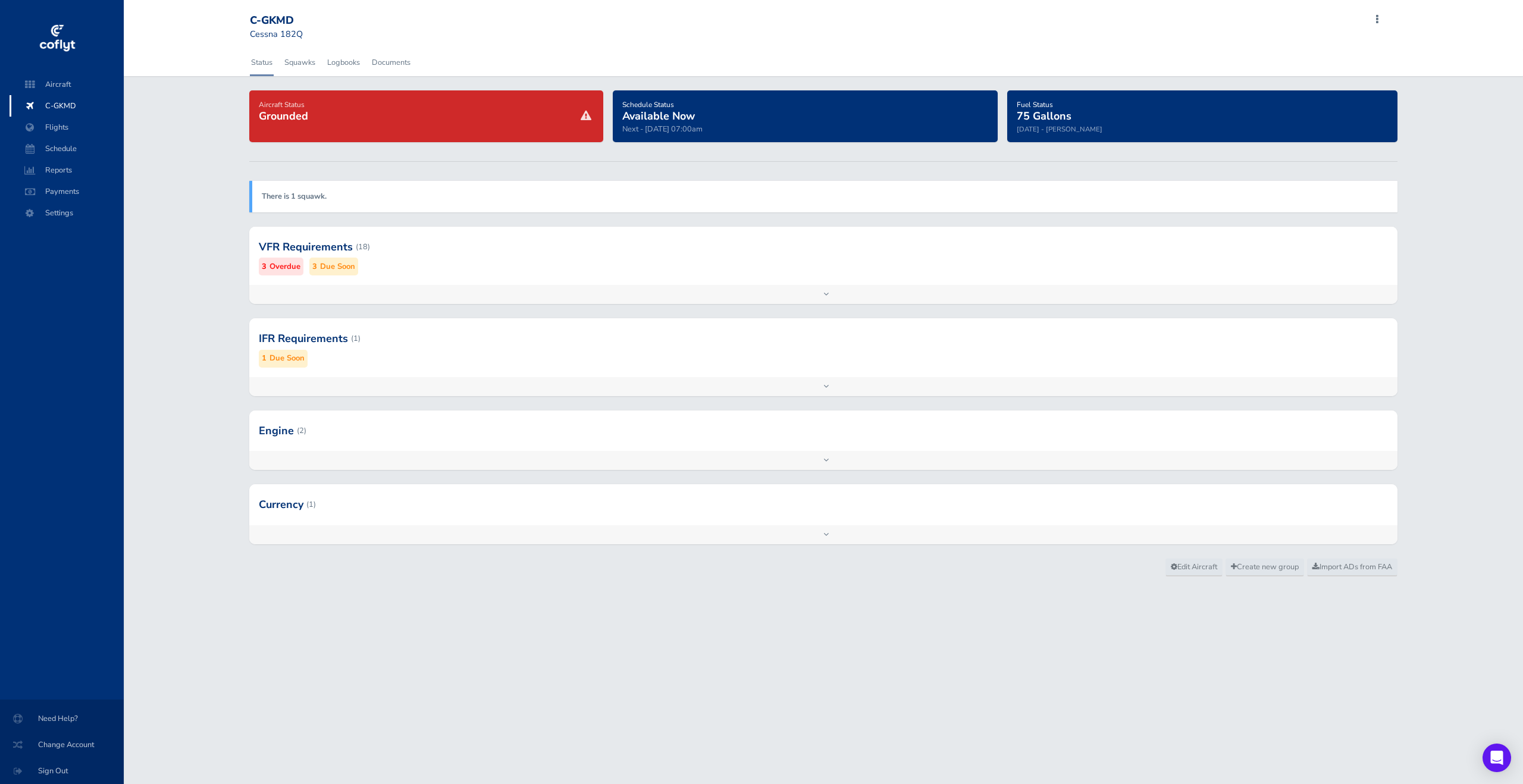
click at [610, 285] on div "Add inspection Edit" at bounding box center [823, 294] width 1148 height 19
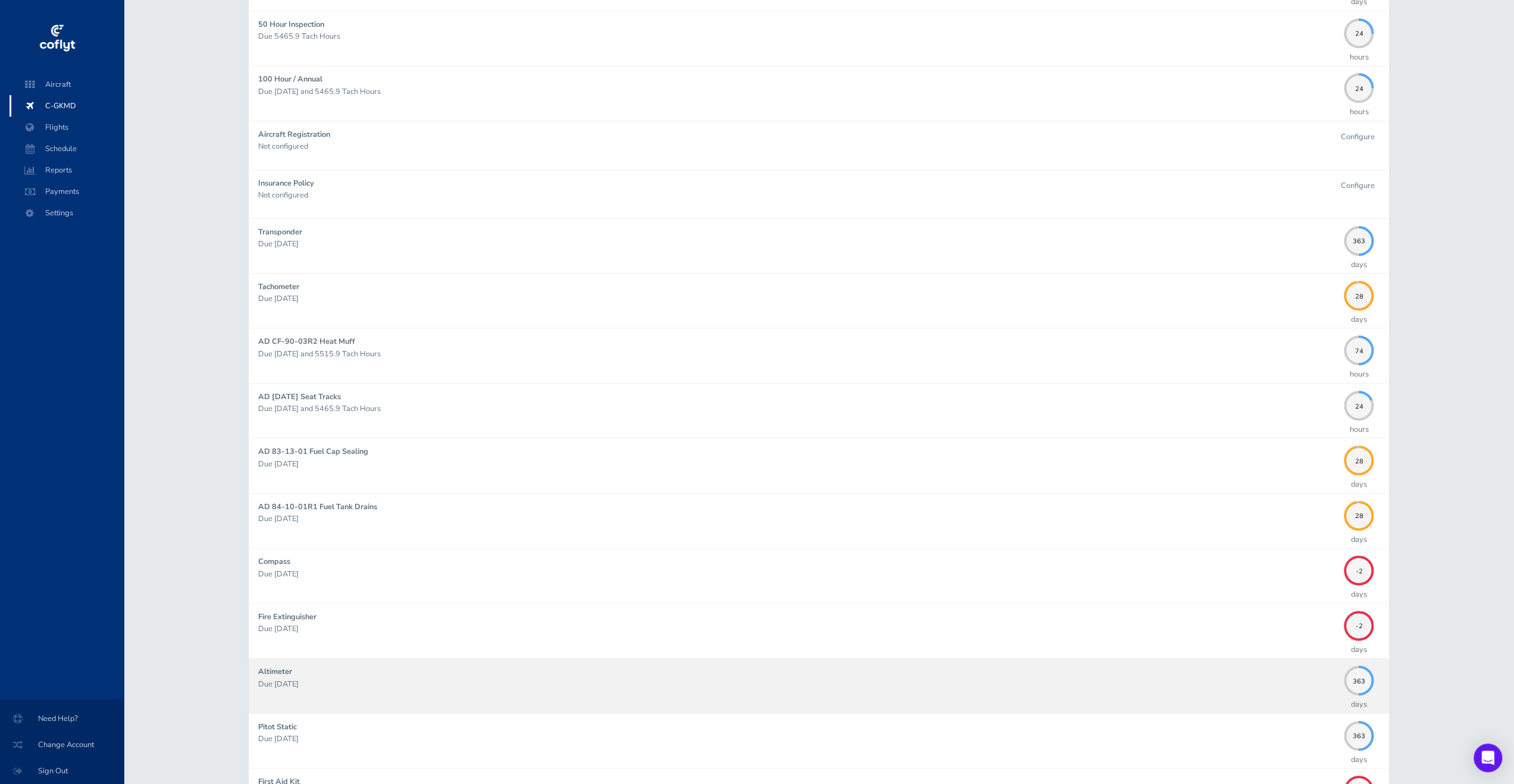
scroll to position [416, 0]
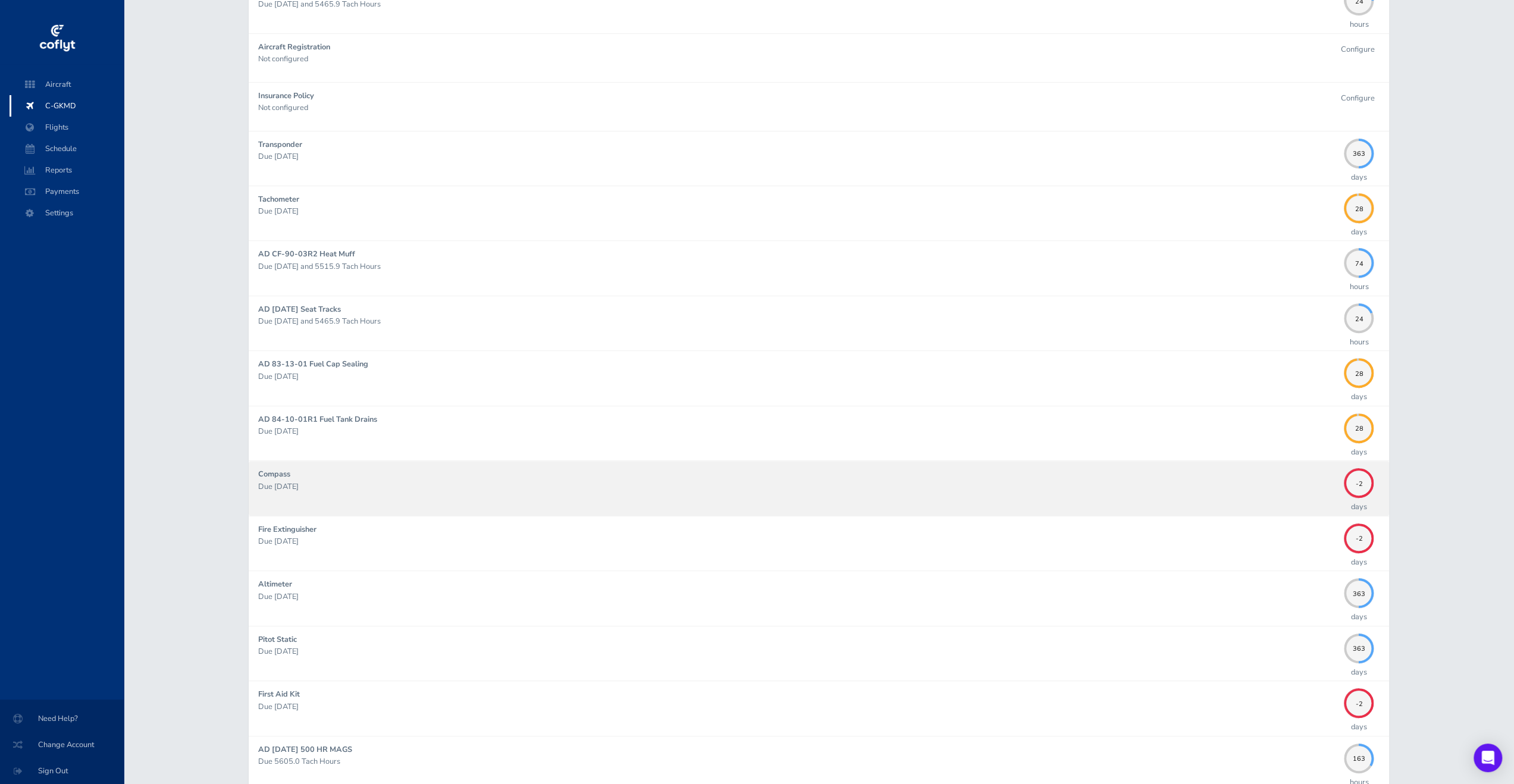
click at [1199, 485] on p "Due 08/31/2025" at bounding box center [798, 486] width 1080 height 12
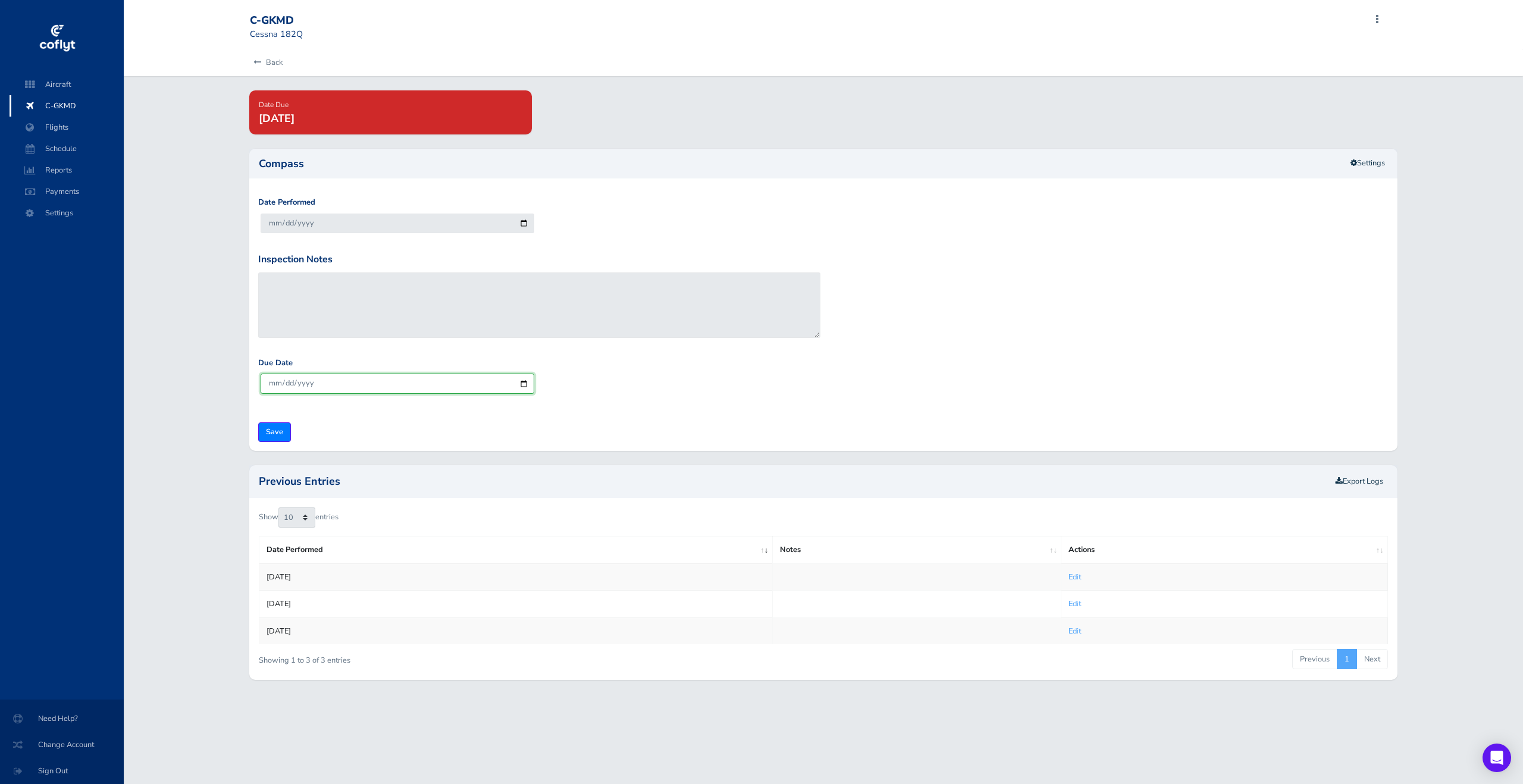
click at [307, 382] on input "2026-09-30" at bounding box center [397, 384] width 274 height 20
type input "2025-09-30"
click at [278, 428] on input "Save" at bounding box center [274, 432] width 33 height 20
type input "Update Inspection"
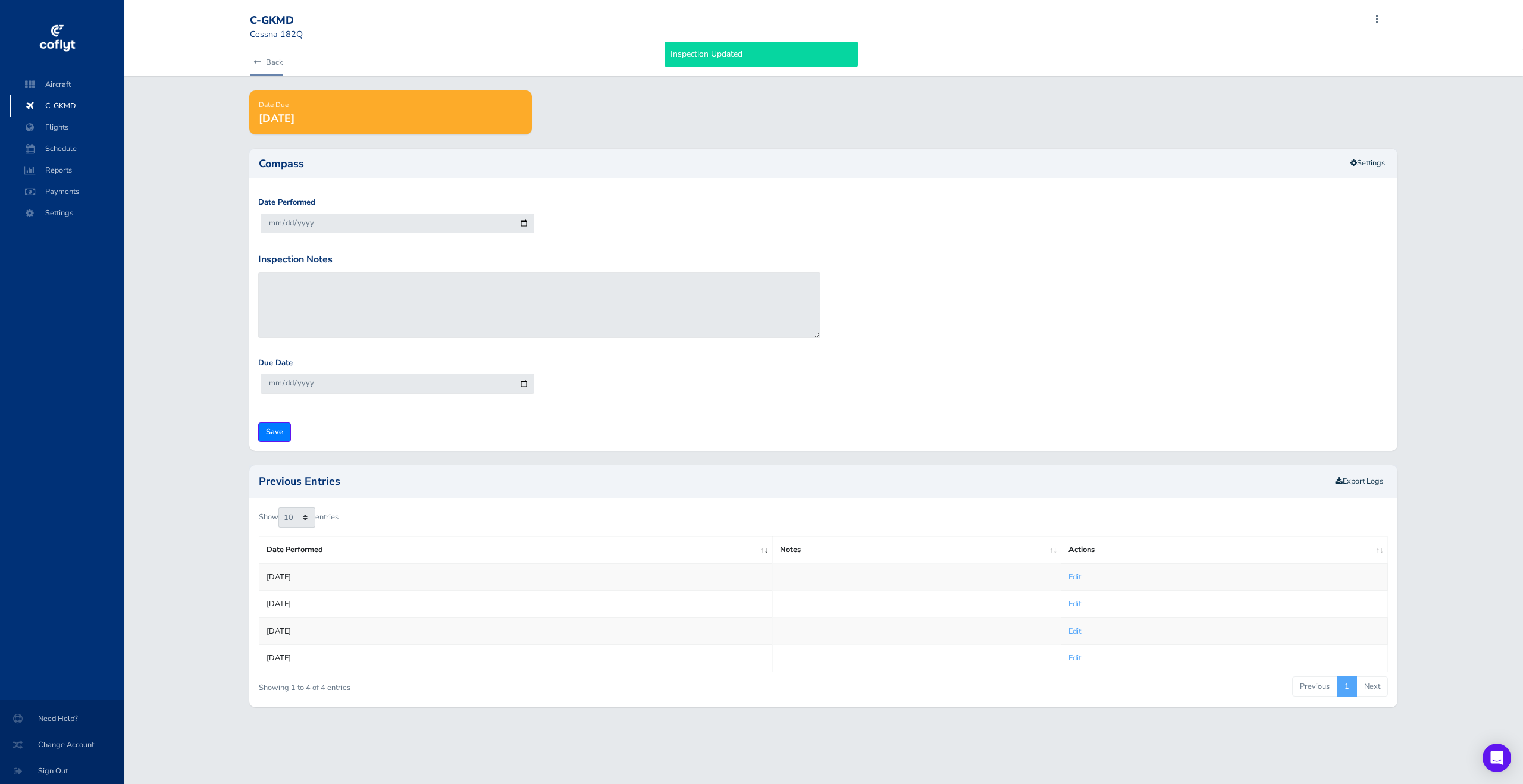
click at [273, 63] on link "Back" at bounding box center [266, 62] width 33 height 26
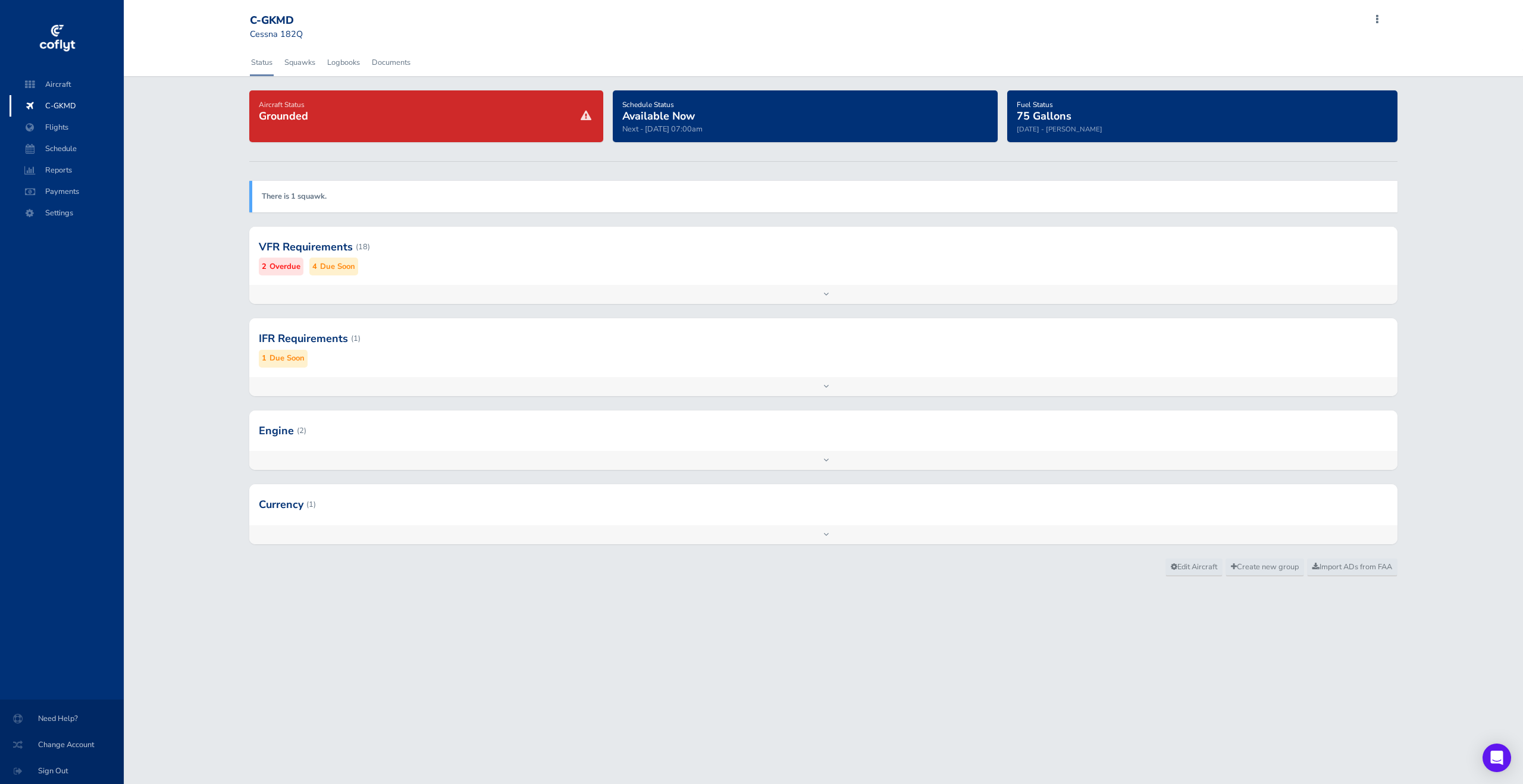
click at [924, 386] on div "Add inspection Edit" at bounding box center [823, 386] width 1148 height 19
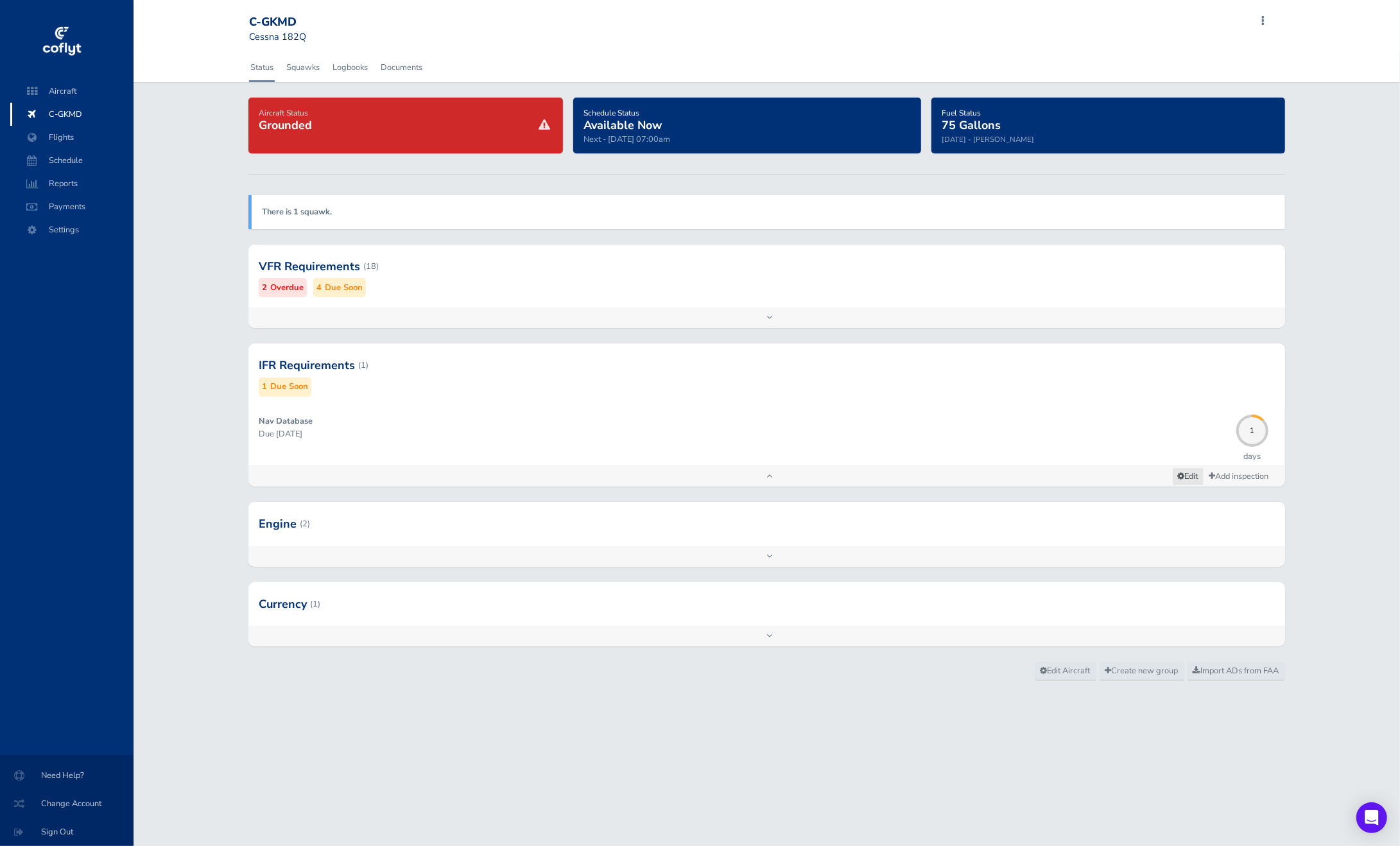
click at [1192, 483] on link "Edit" at bounding box center [1188, 476] width 31 height 17
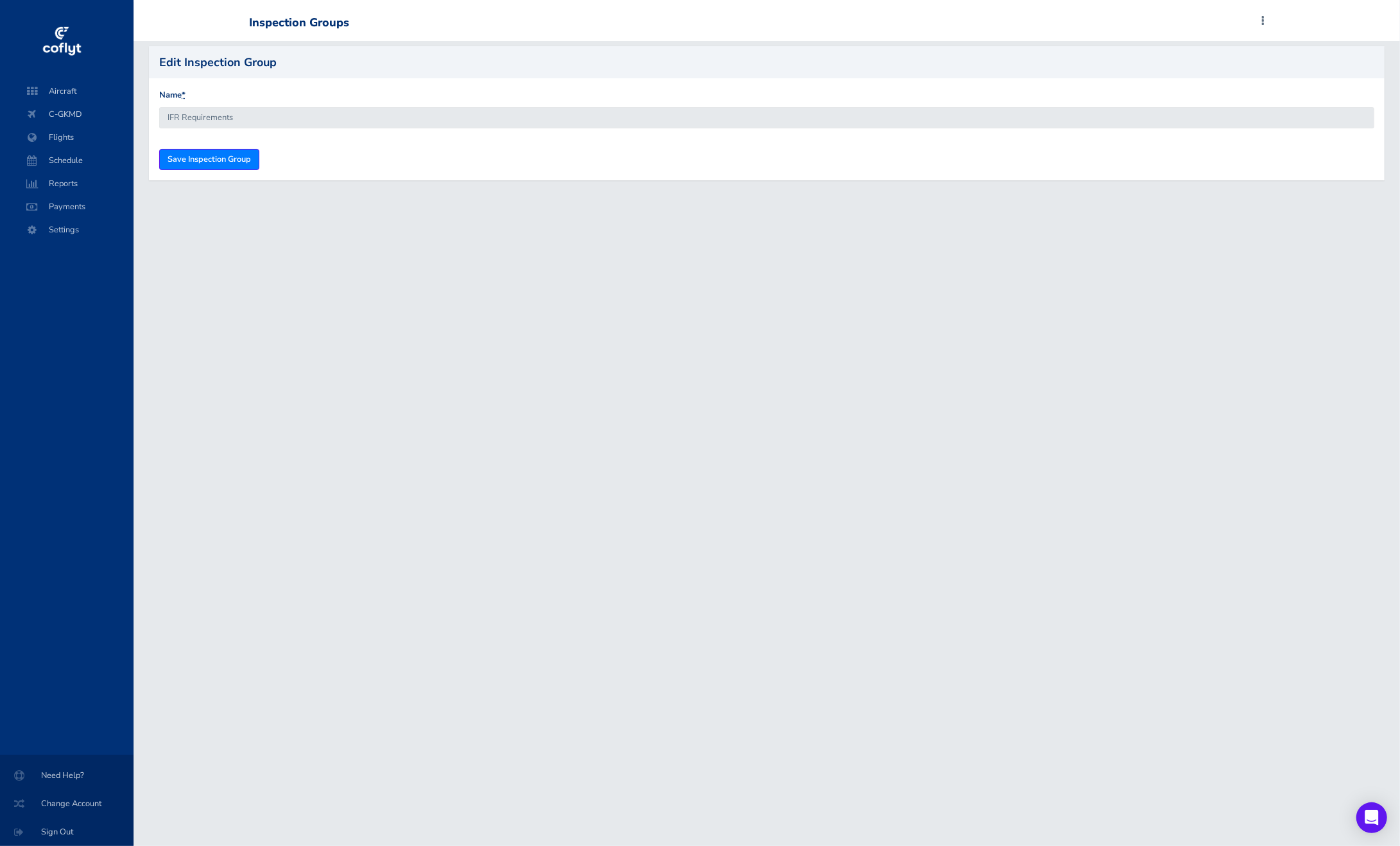
click at [277, 221] on div "Inspection Groups Add Squawk Add Flight Add Reservation M Profile Settings User…" at bounding box center [766, 423] width 1266 height 846
drag, startPoint x: 241, startPoint y: 230, endPoint x: 254, endPoint y: 215, distance: 19.8
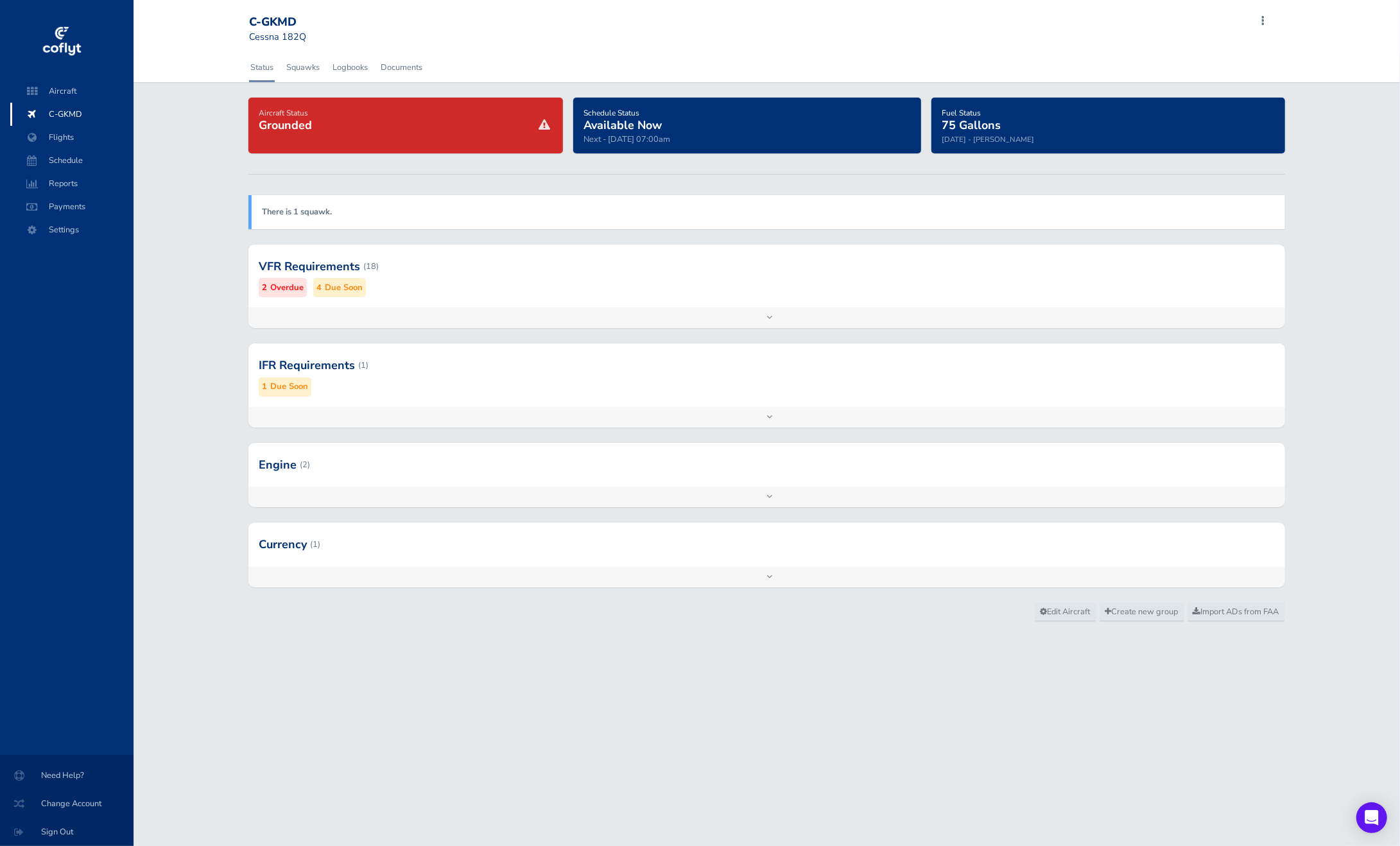
click at [585, 424] on div "Add inspection Edit" at bounding box center [766, 417] width 1036 height 20
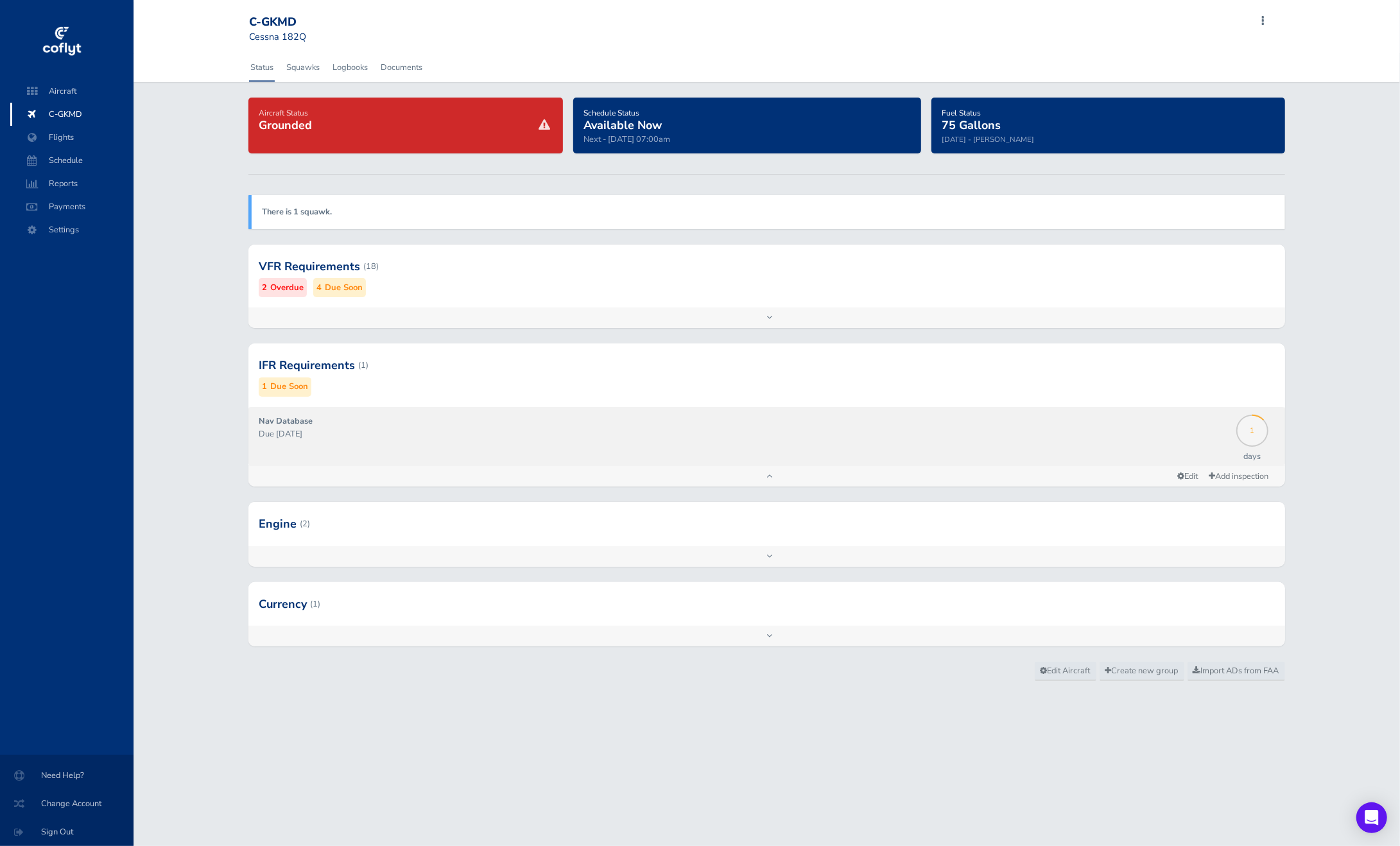
click at [1248, 428] on span "1" at bounding box center [1251, 428] width 32 height 7
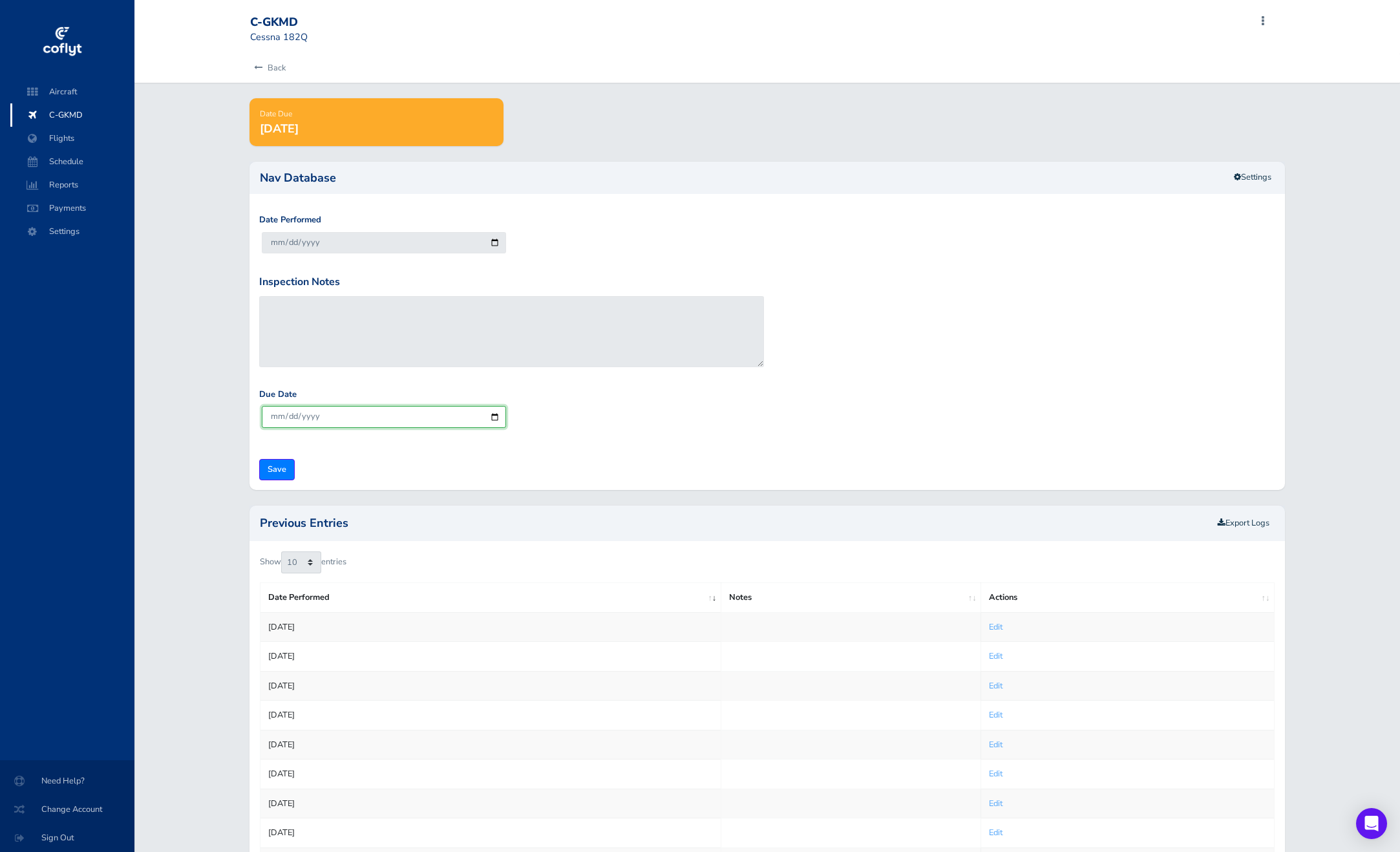
click at [275, 417] on input "[DATE]" at bounding box center [383, 417] width 243 height 21
type input "2025-10-30"
type input "2025-10-02"
click at [284, 474] on input "Save" at bounding box center [277, 470] width 36 height 21
type input "Update Inspection"
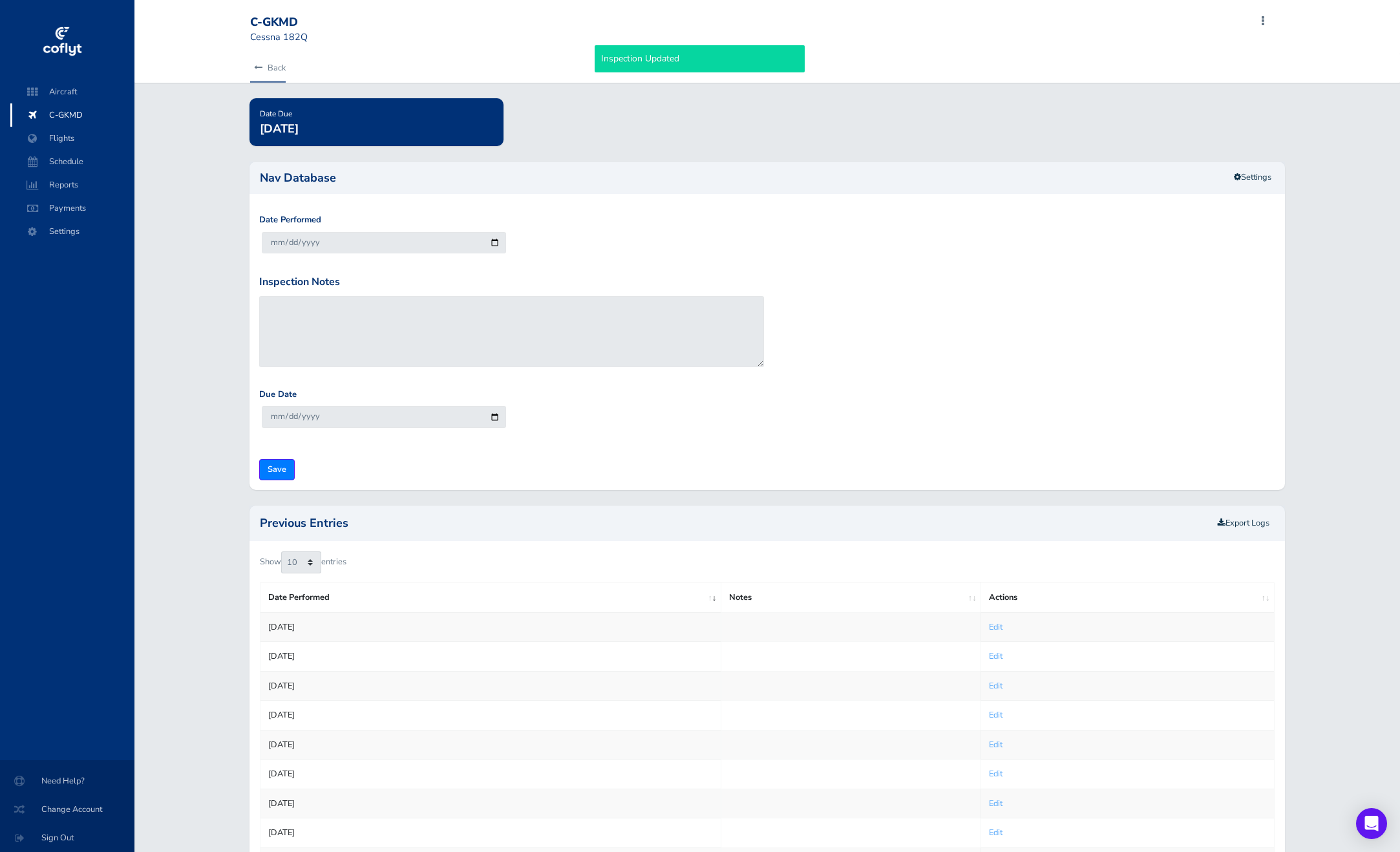
click at [268, 69] on link "Back" at bounding box center [267, 68] width 36 height 28
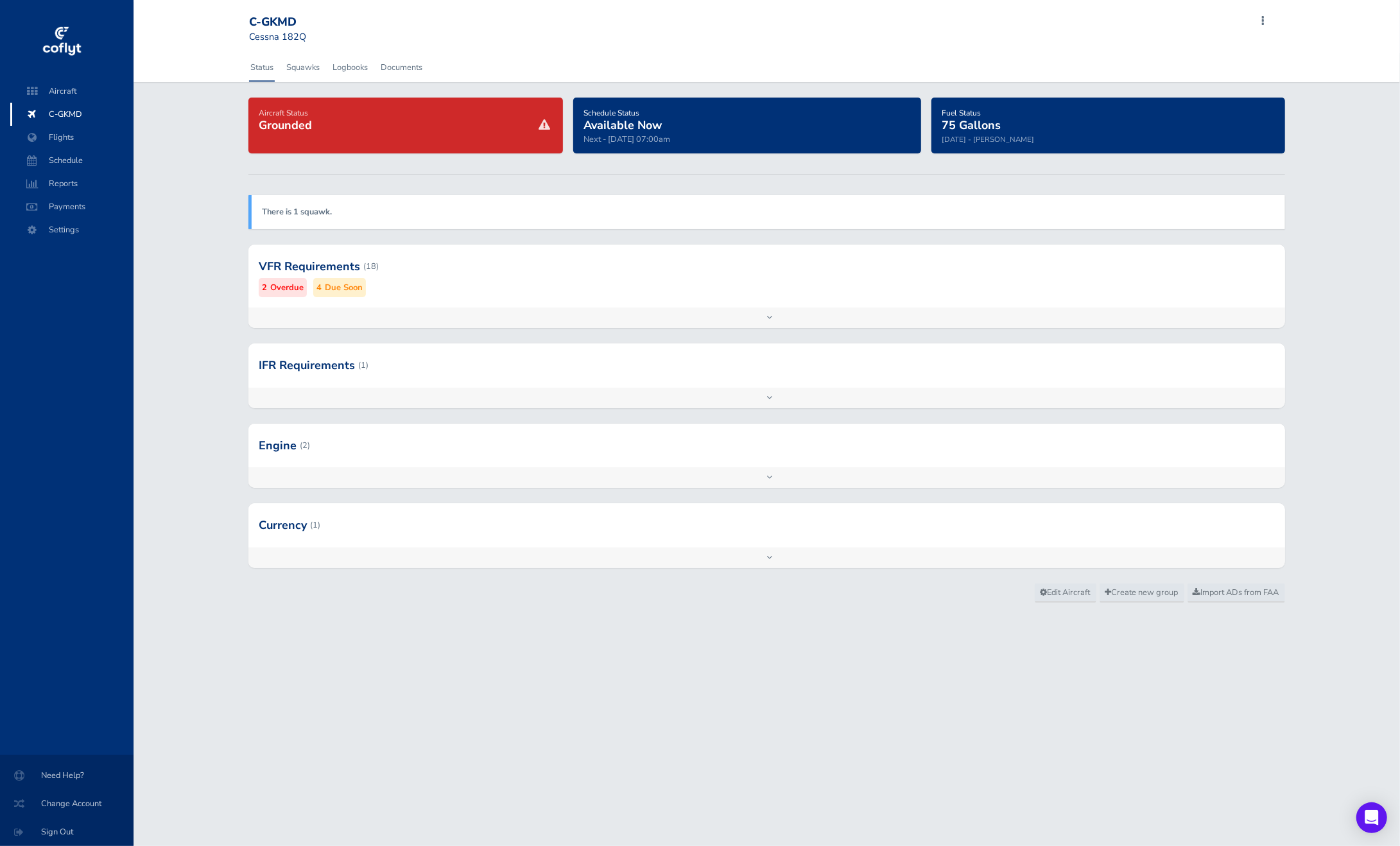
click at [620, 309] on div "Add inspection Edit" at bounding box center [766, 317] width 1036 height 20
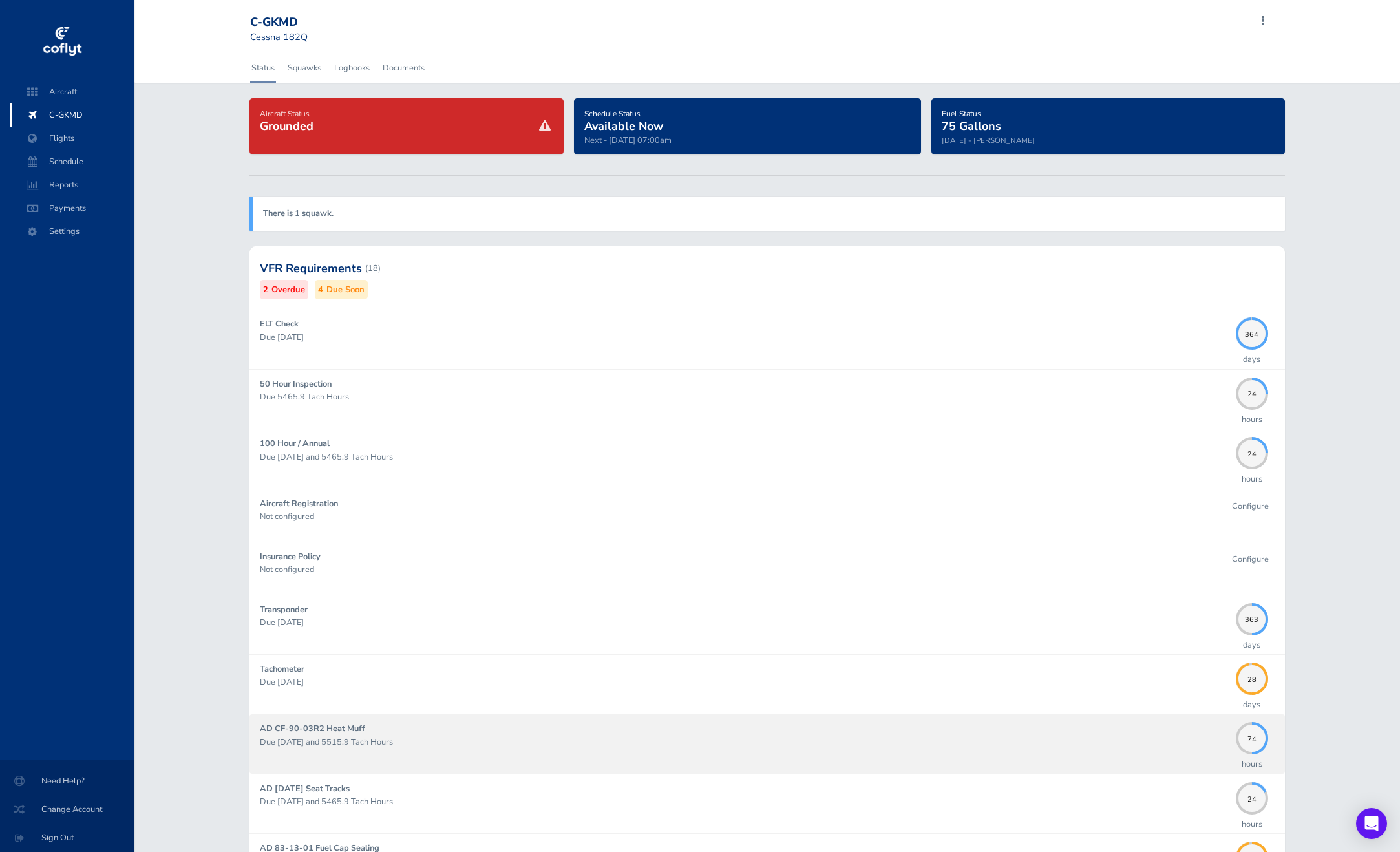
scroll to position [323, 0]
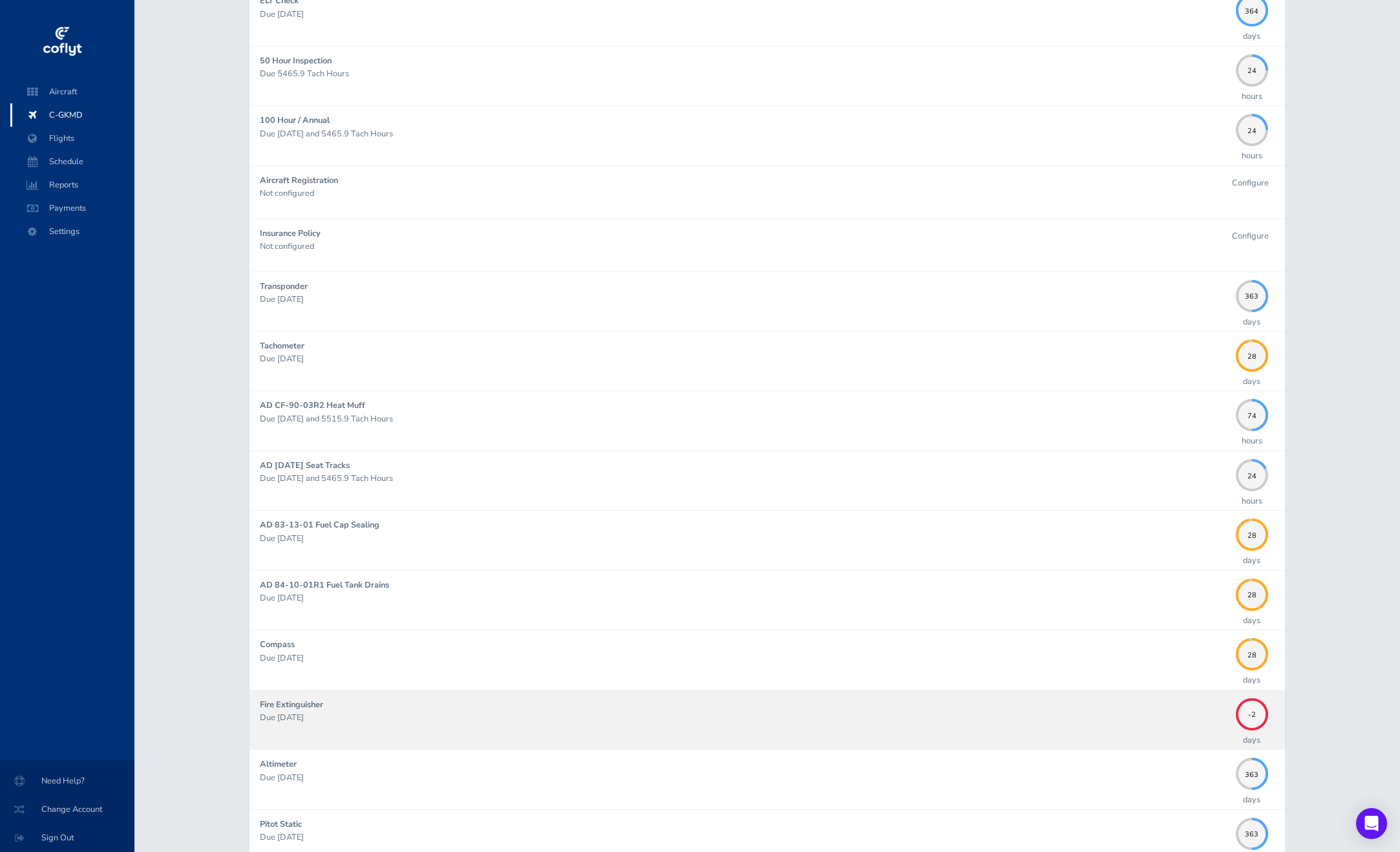
click at [1184, 711] on p "Due 08/31/2025" at bounding box center [744, 717] width 970 height 13
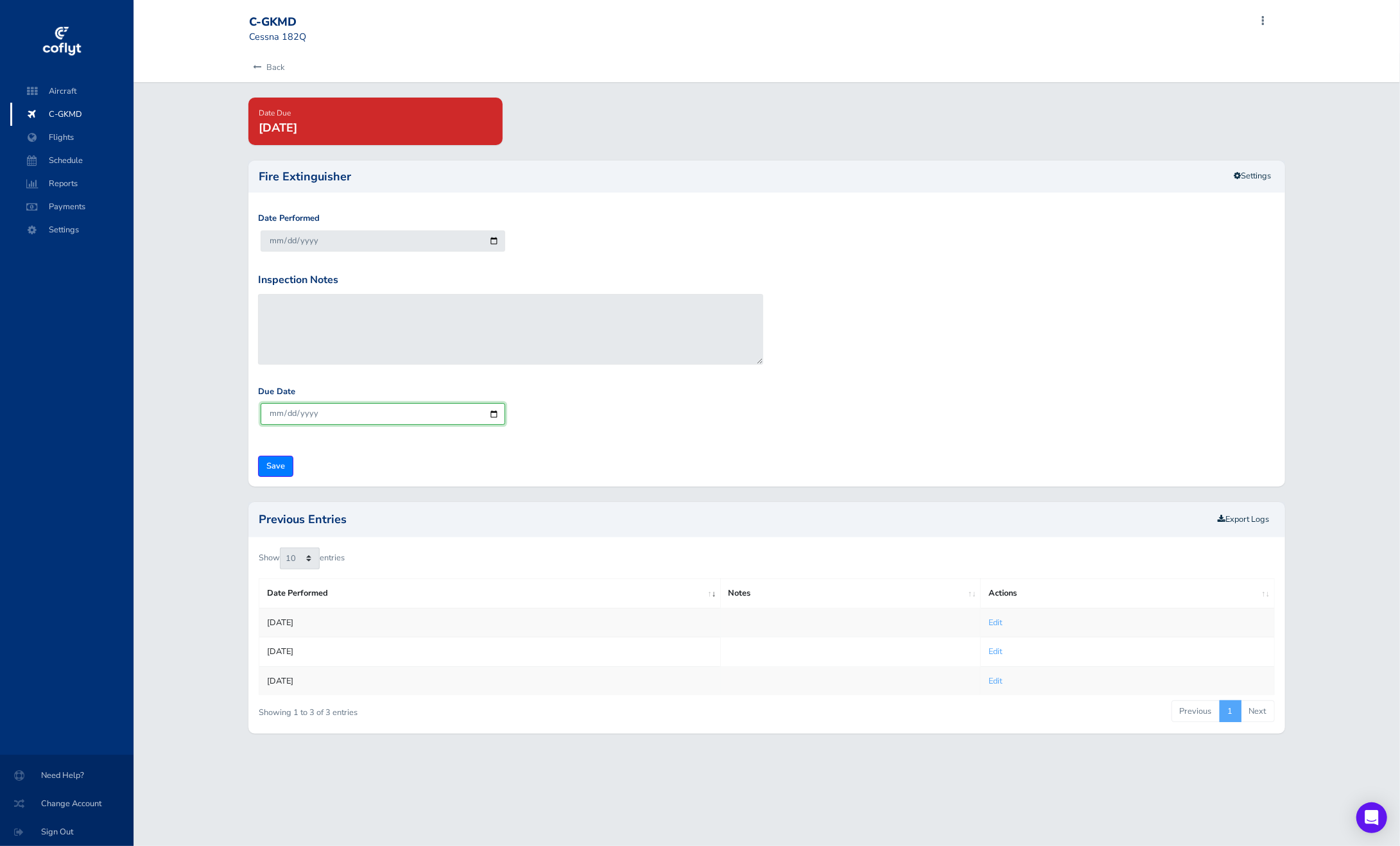
click at [323, 414] on input "[DATE]" at bounding box center [382, 414] width 244 height 21
type input "[DATE]"
click at [267, 459] on input "Save" at bounding box center [275, 467] width 35 height 21
type input "Update Inspection"
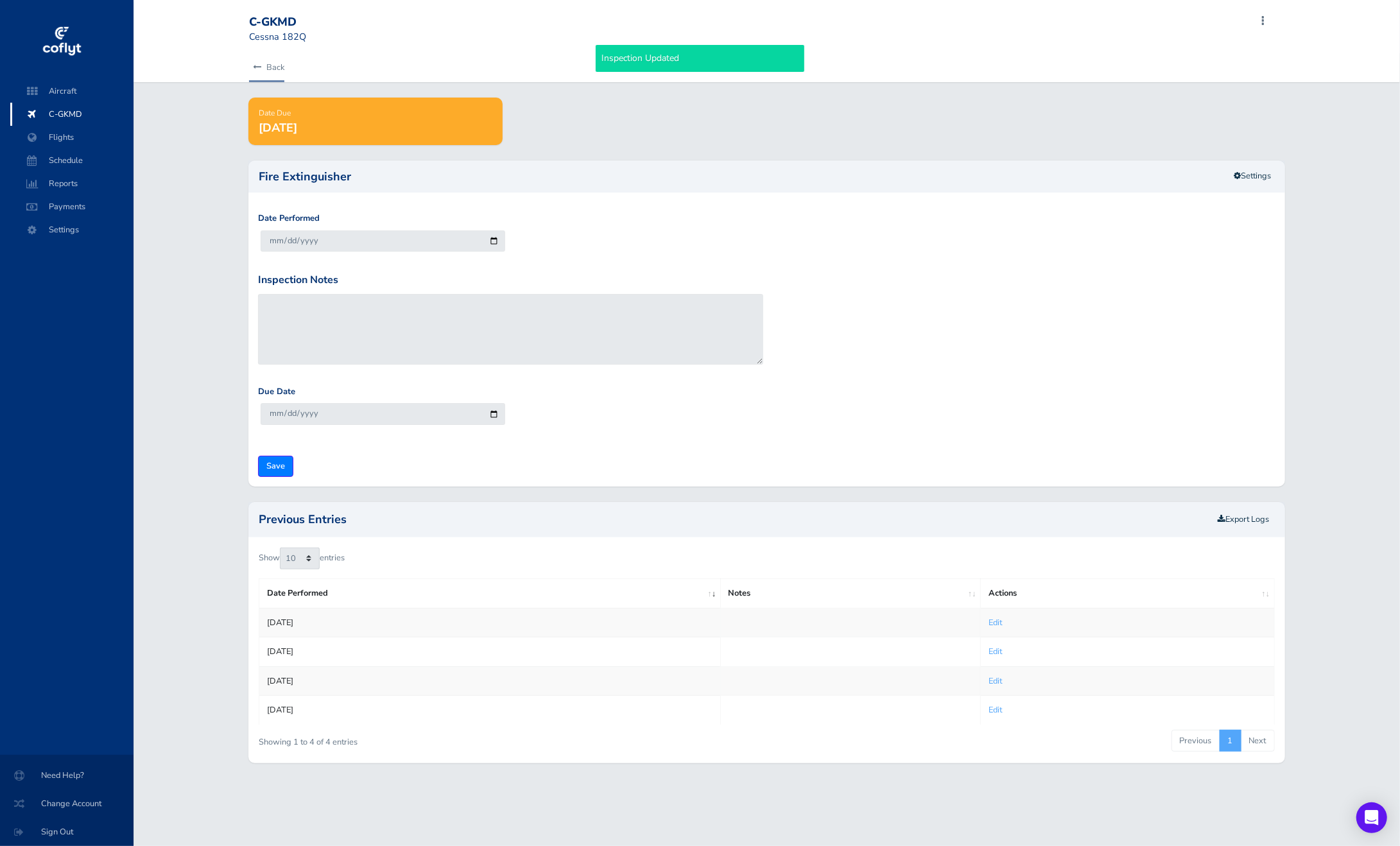
click at [262, 73] on link "Back" at bounding box center [266, 67] width 35 height 28
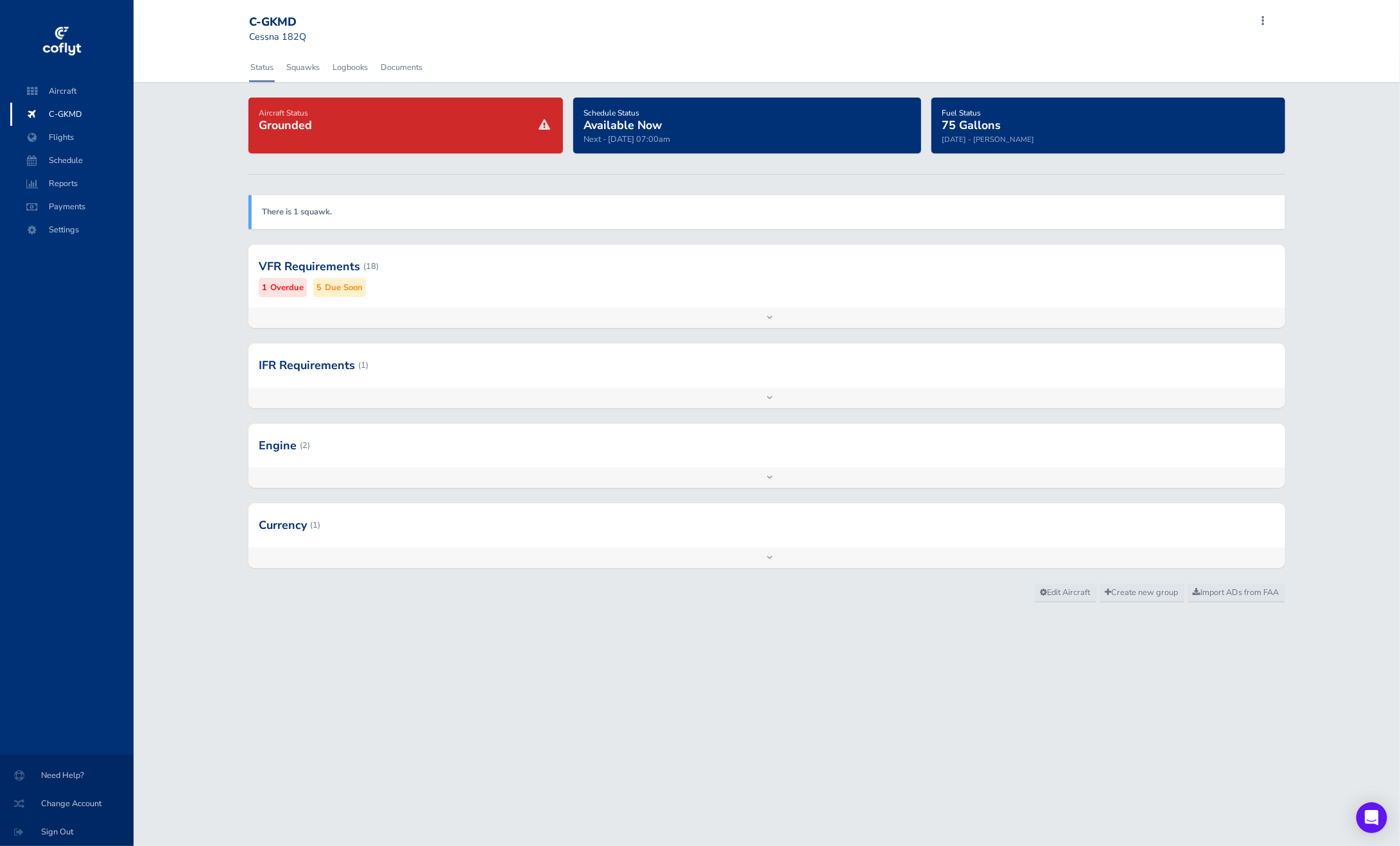
click at [579, 312] on div "Add inspection Edit" at bounding box center [766, 317] width 1036 height 20
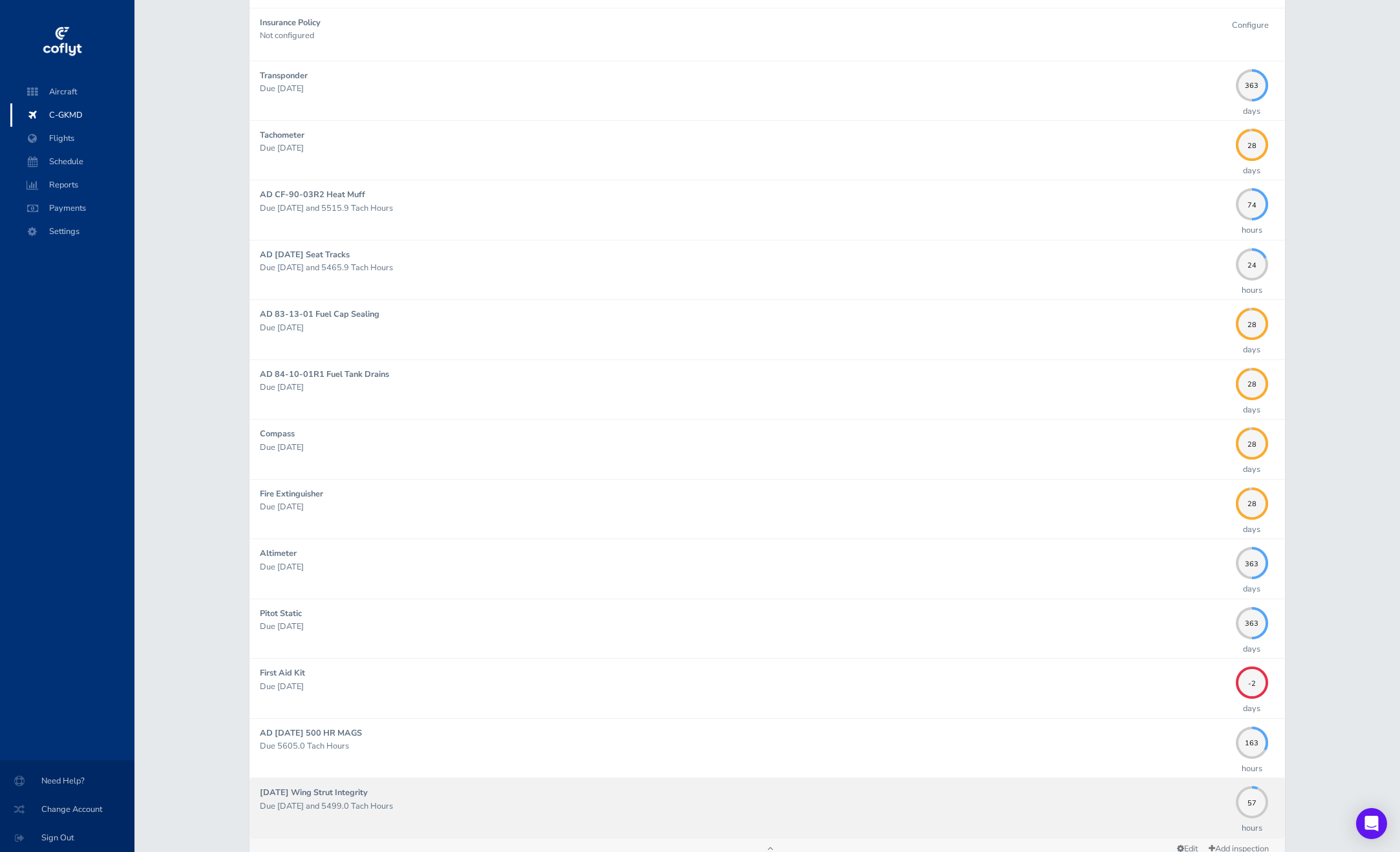
scroll to position [582, 0]
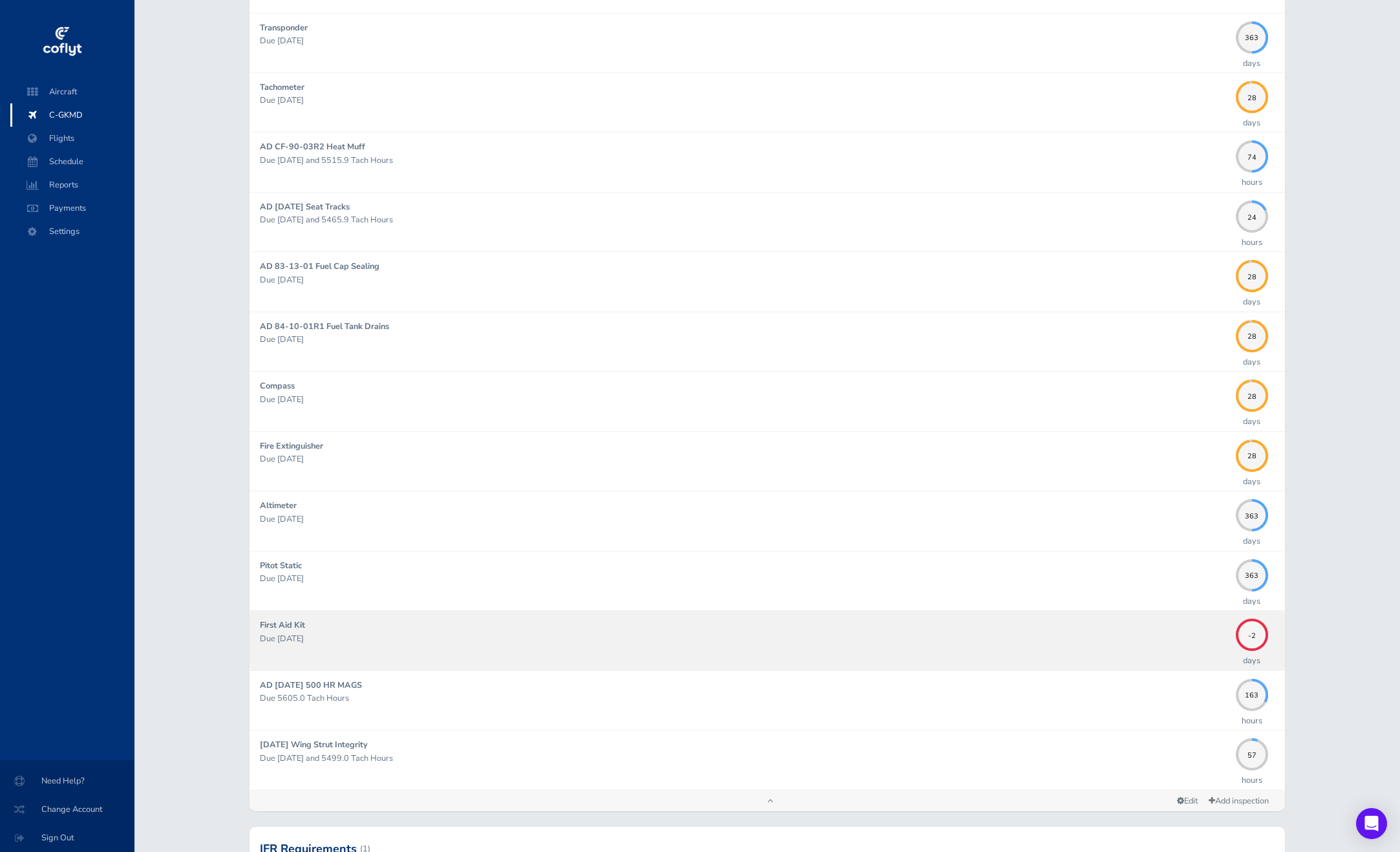
click at [941, 641] on p "Due 08/31/2025" at bounding box center [744, 638] width 970 height 13
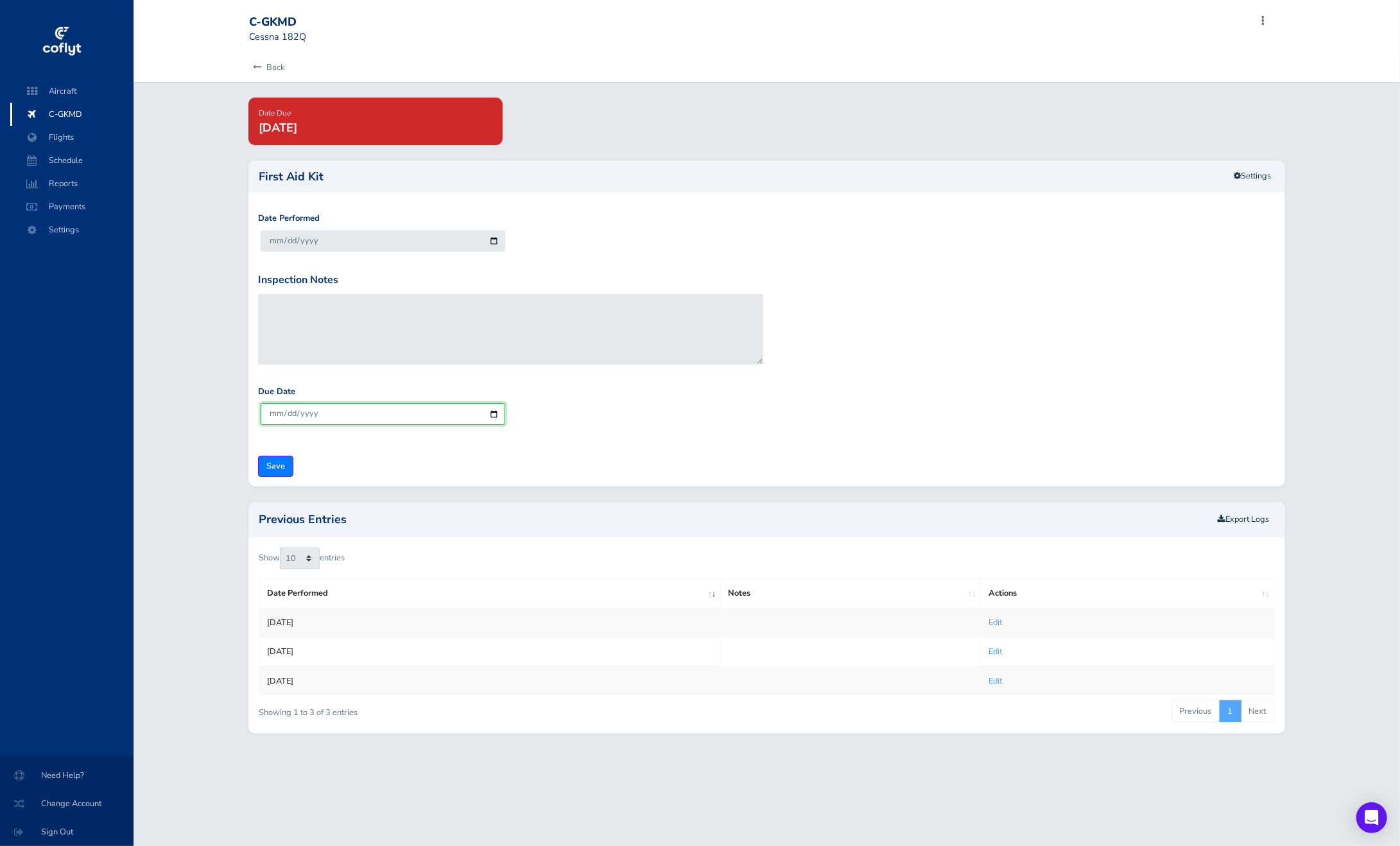
click at [308, 418] on input "2026-09-30" at bounding box center [382, 414] width 244 height 21
type input "2025-09-30"
click at [284, 461] on input "Save" at bounding box center [275, 467] width 35 height 21
type input "Update Inspection"
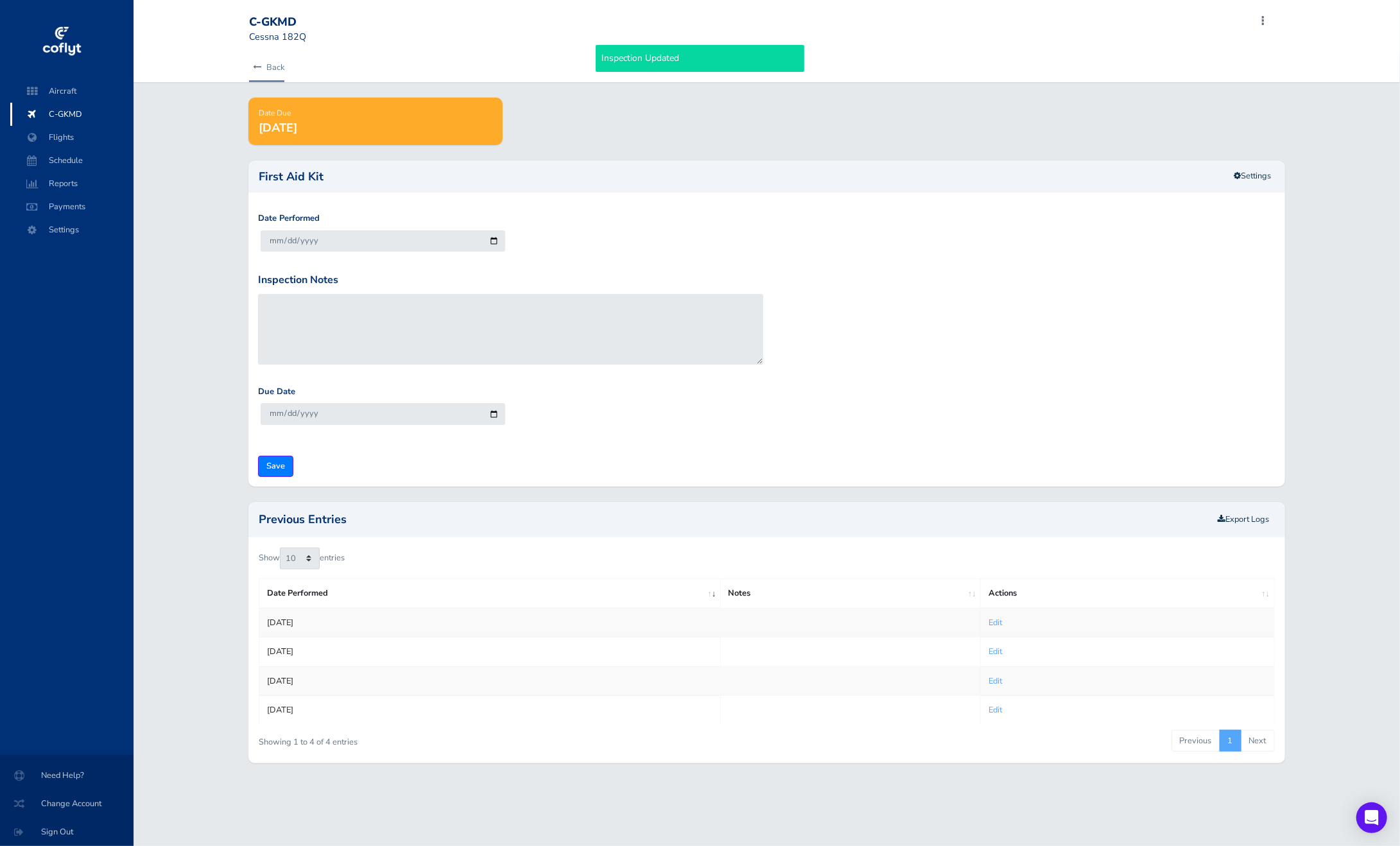
click at [269, 71] on link "Back" at bounding box center [266, 67] width 35 height 28
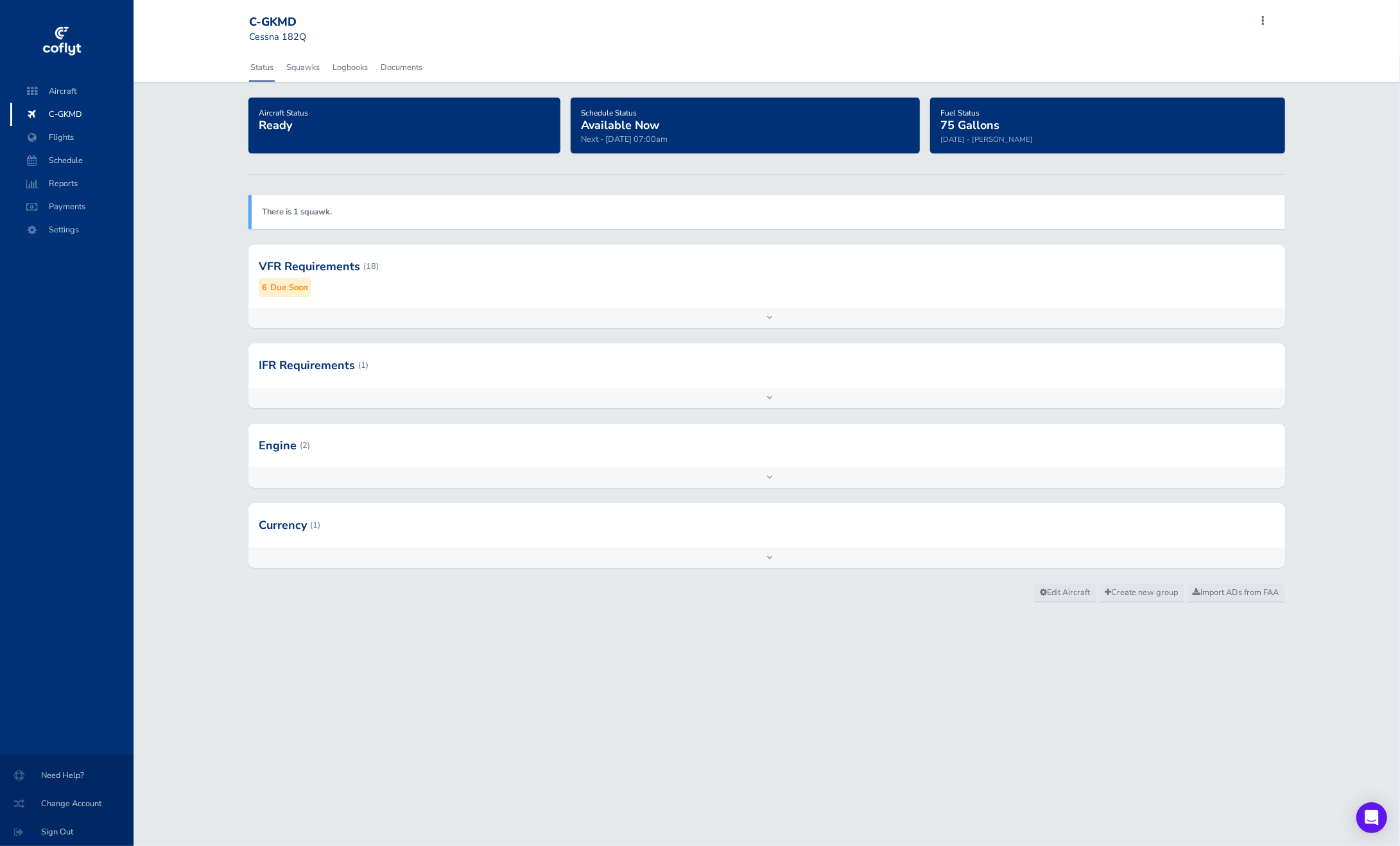
click at [652, 305] on div "VFR Requirements (18) 6 Due Soon" at bounding box center [766, 276] width 1036 height 63
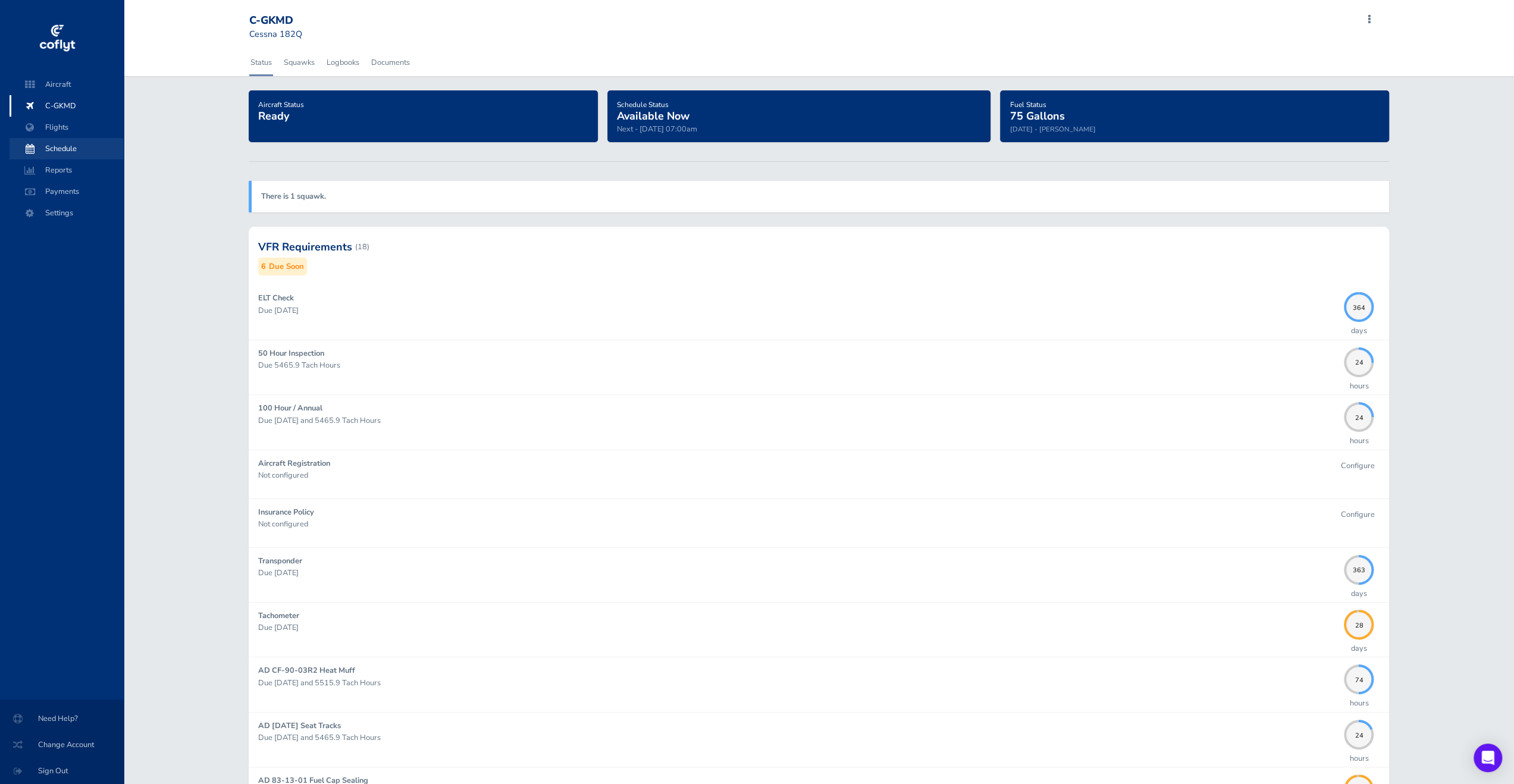
click at [67, 145] on span "Schedule" at bounding box center [67, 148] width 91 height 21
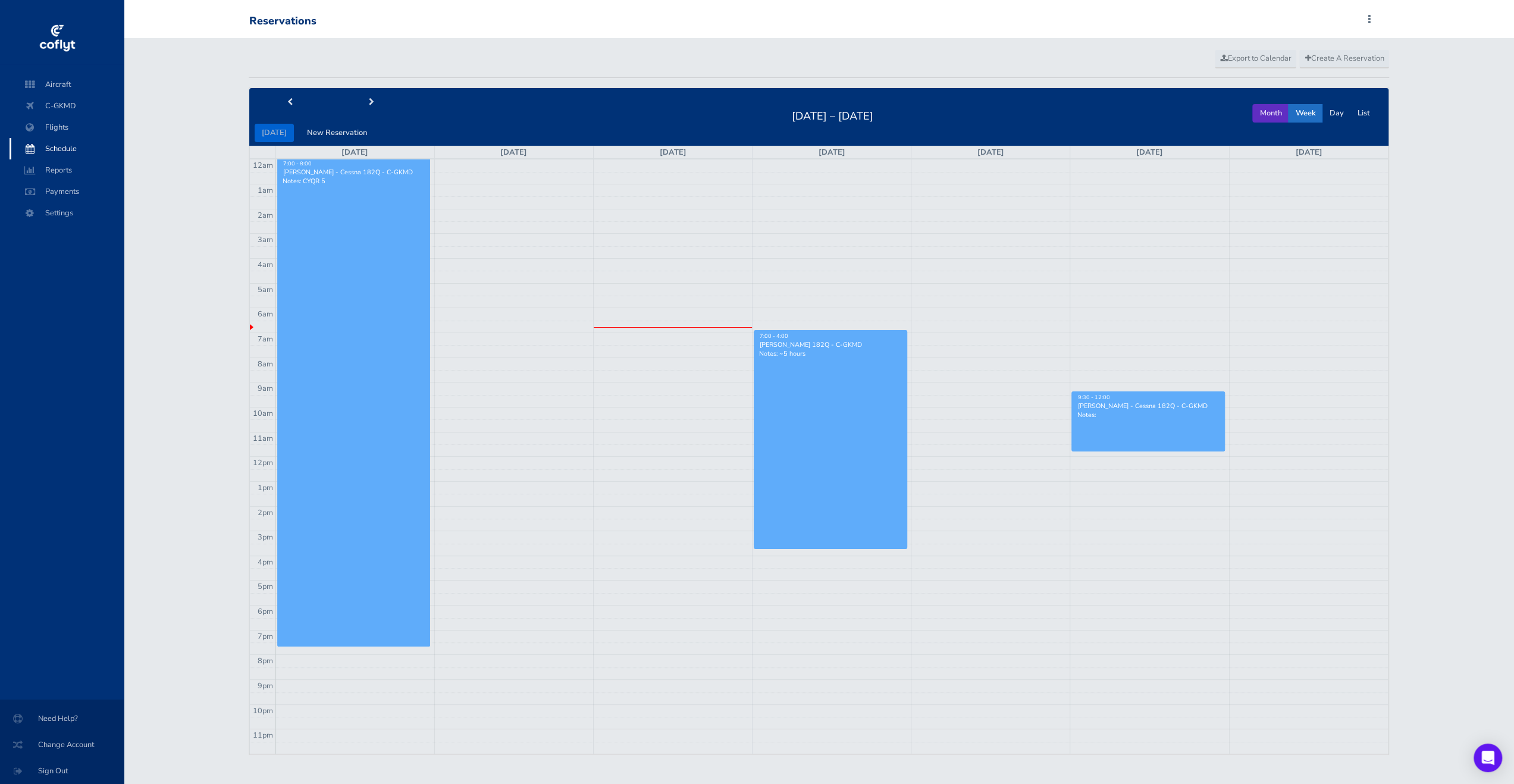
click at [1264, 109] on button "Month" at bounding box center [1270, 113] width 36 height 19
